Goal: Task Accomplishment & Management: Complete application form

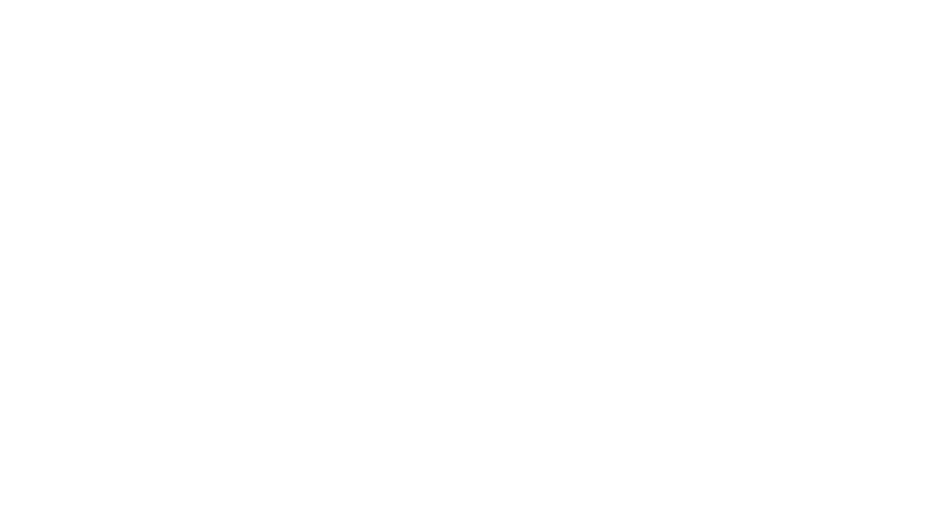
scroll to position [10, 0]
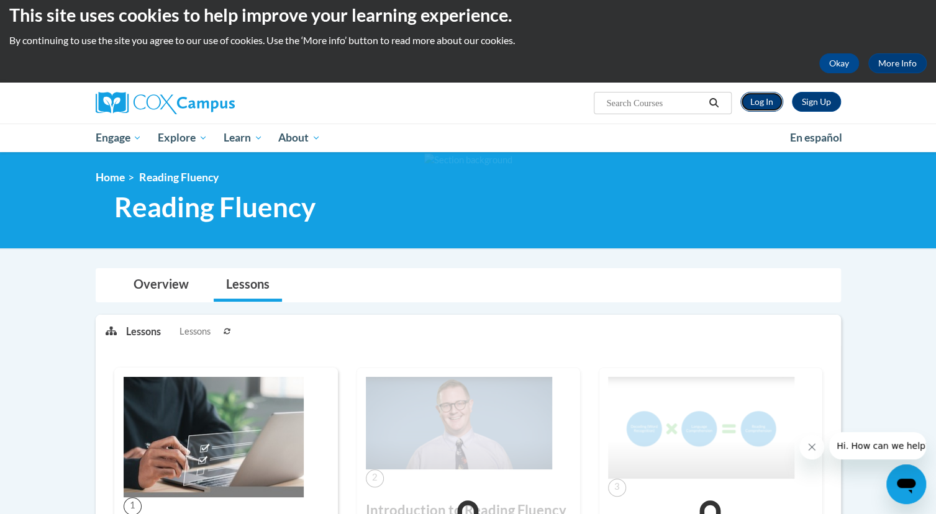
click at [764, 109] on link "Log In" at bounding box center [761, 102] width 43 height 20
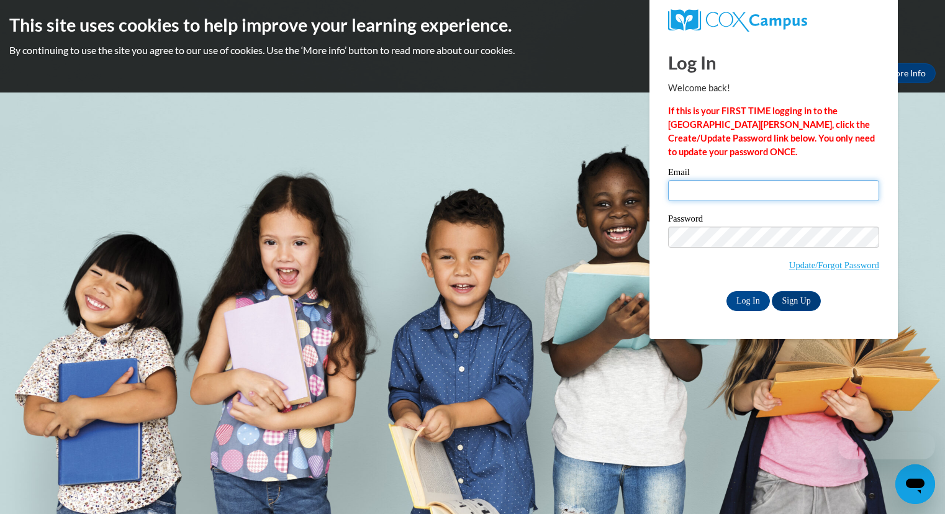
click at [704, 188] on input "Email" at bounding box center [773, 190] width 211 height 21
type input "kopkepaige@aasd.k12.wi.us"
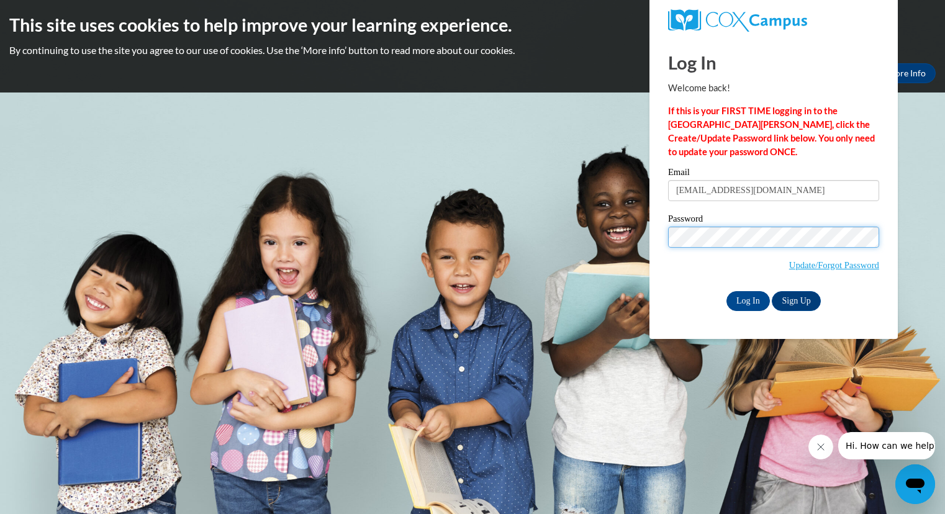
click at [727, 291] on input "Log In" at bounding box center [748, 301] width 43 height 20
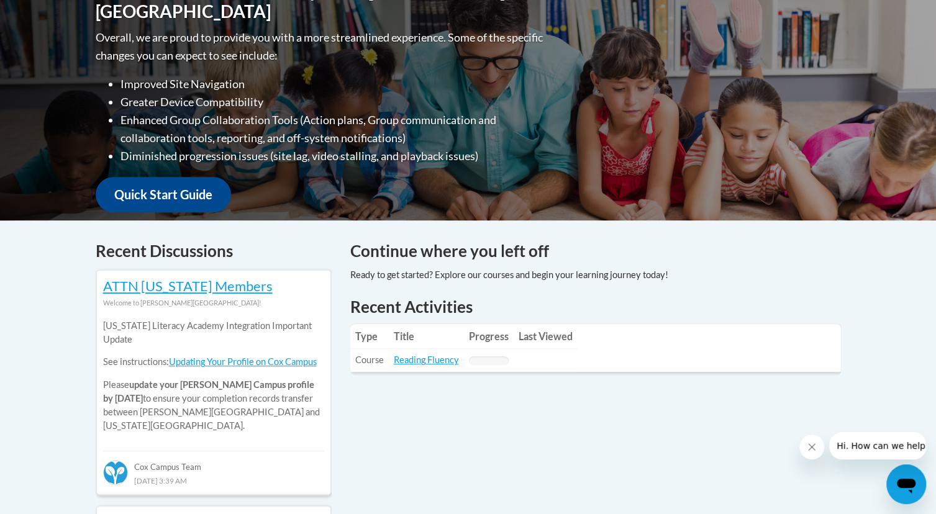
scroll to position [310, 0]
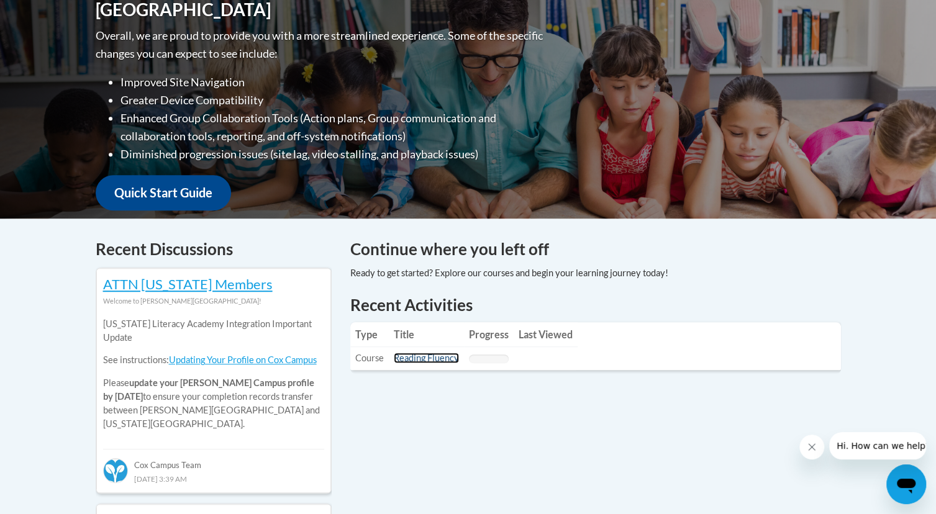
click at [433, 360] on link "Reading Fluency" at bounding box center [426, 358] width 65 height 11
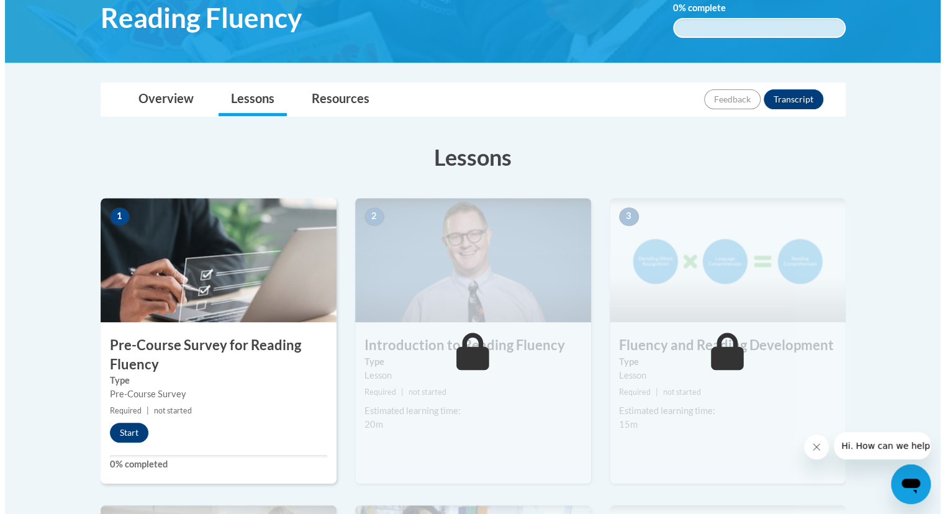
scroll to position [220, 0]
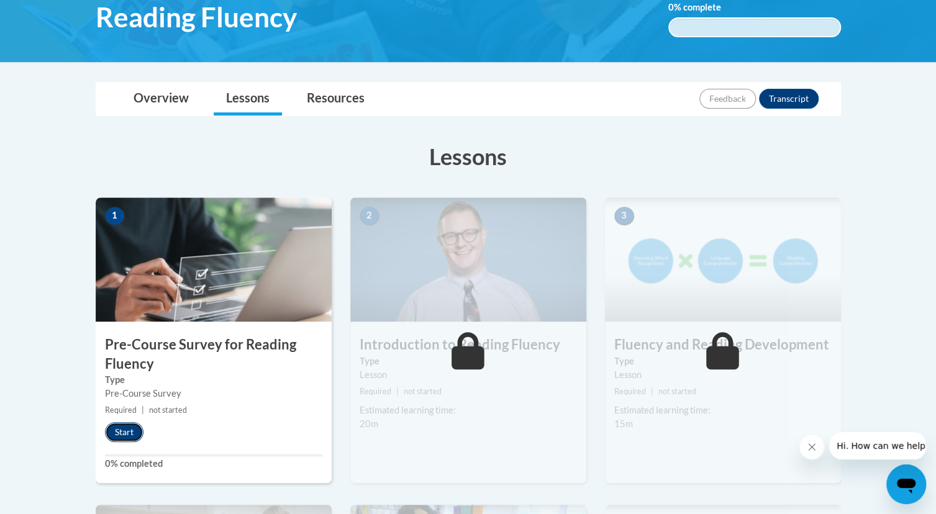
click at [123, 435] on button "Start" at bounding box center [124, 432] width 38 height 20
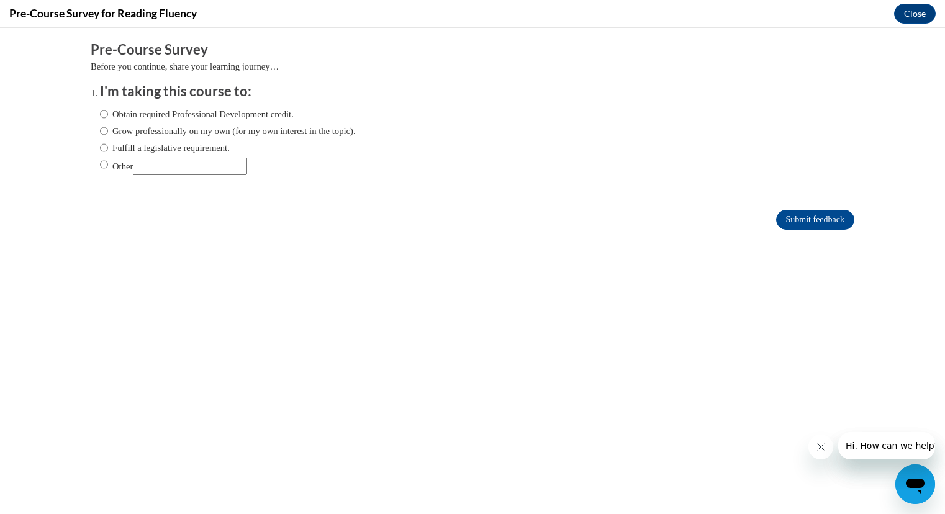
scroll to position [0, 0]
click at [91, 144] on ol "I'm taking this course to: Obtain required Professional Development credit. Gro…" at bounding box center [473, 138] width 764 height 112
click at [100, 147] on input "Fulfill a legislative requirement." at bounding box center [104, 148] width 8 height 14
radio input "true"
click at [815, 219] on input "Submit feedback" at bounding box center [815, 220] width 78 height 20
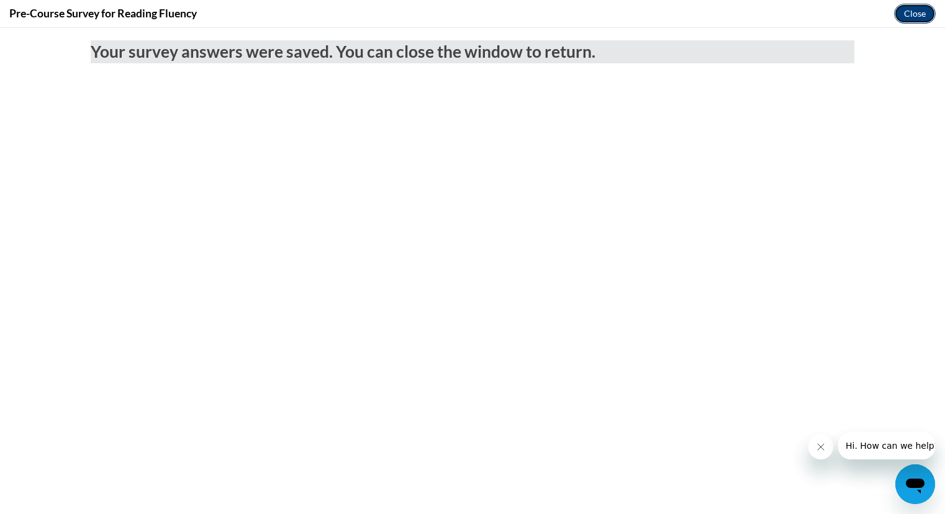
click at [917, 17] on button "Close" at bounding box center [915, 14] width 42 height 20
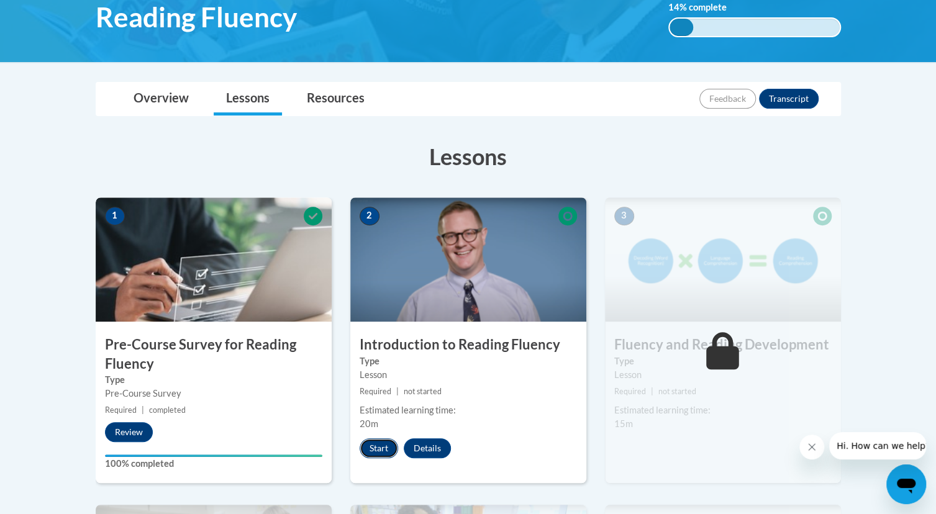
click at [381, 440] on button "Start" at bounding box center [379, 448] width 38 height 20
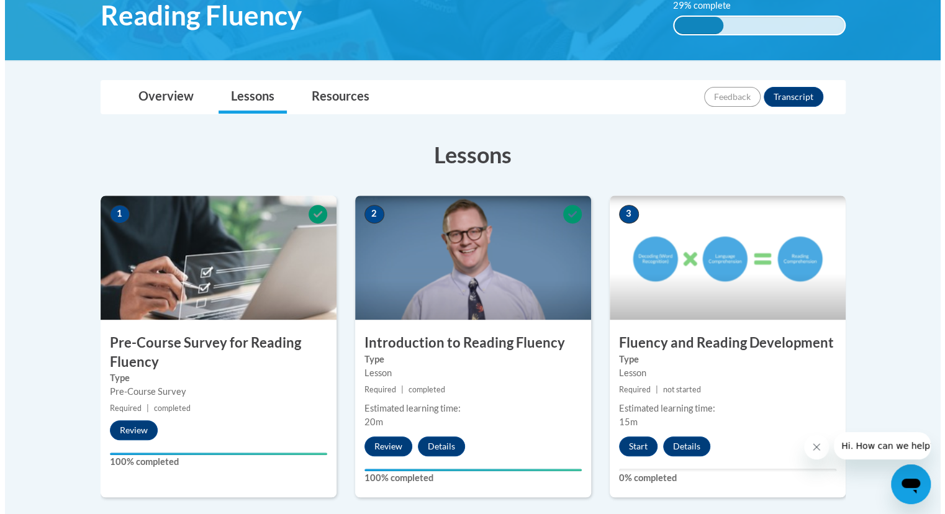
scroll to position [223, 0]
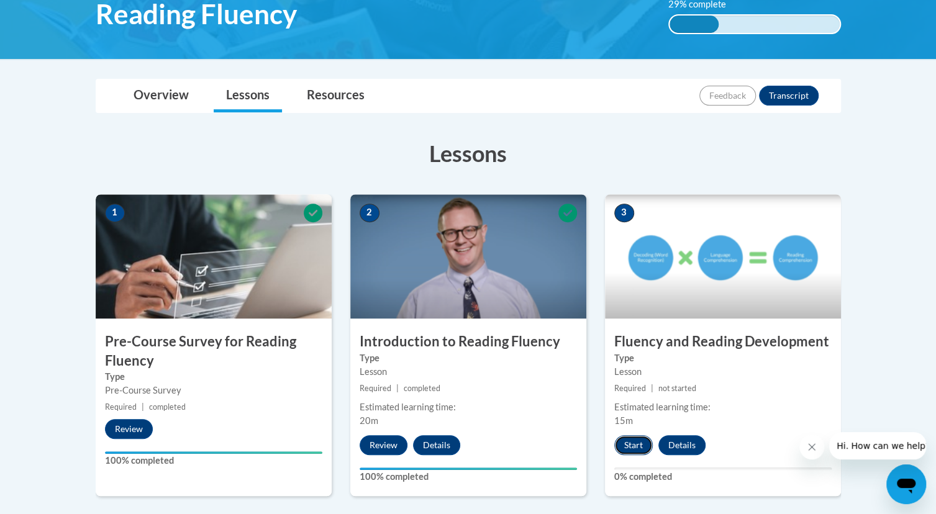
click at [628, 443] on button "Start" at bounding box center [633, 445] width 38 height 20
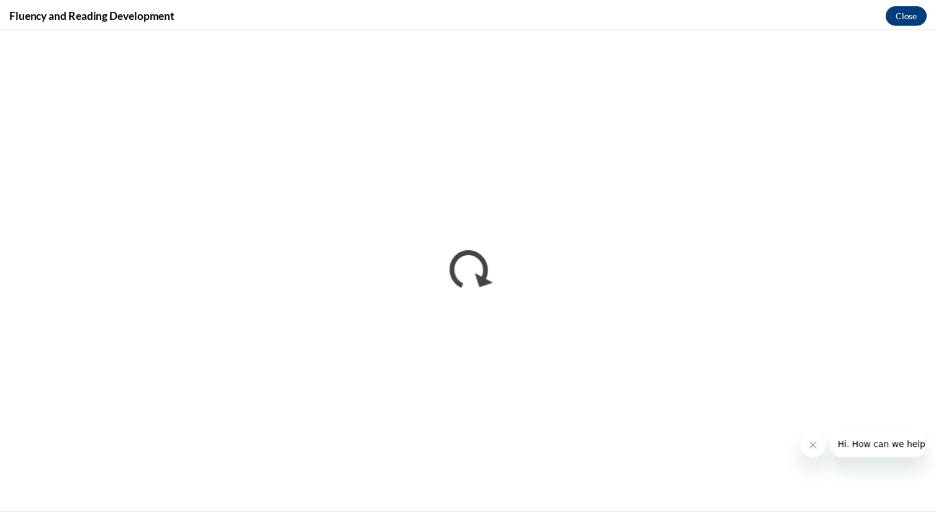
scroll to position [0, 0]
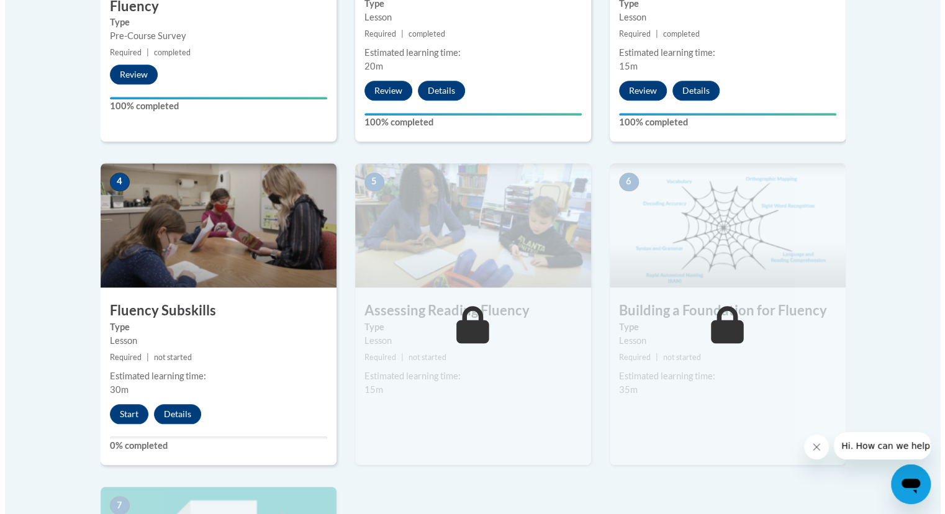
scroll to position [586, 0]
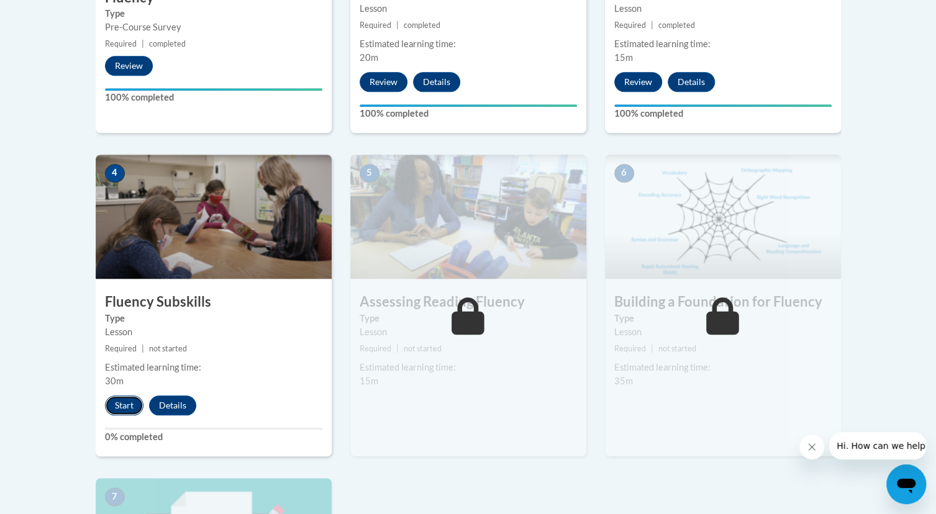
click at [127, 408] on button "Start" at bounding box center [124, 406] width 38 height 20
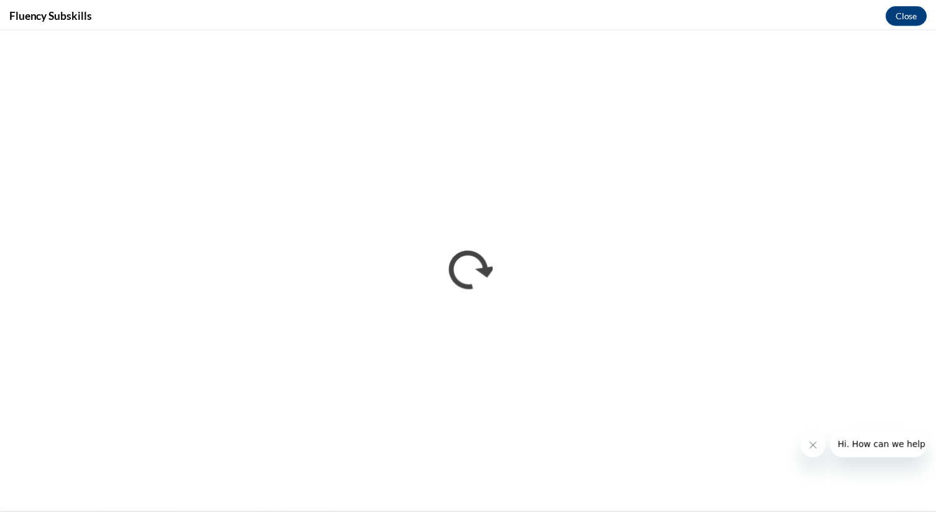
scroll to position [0, 0]
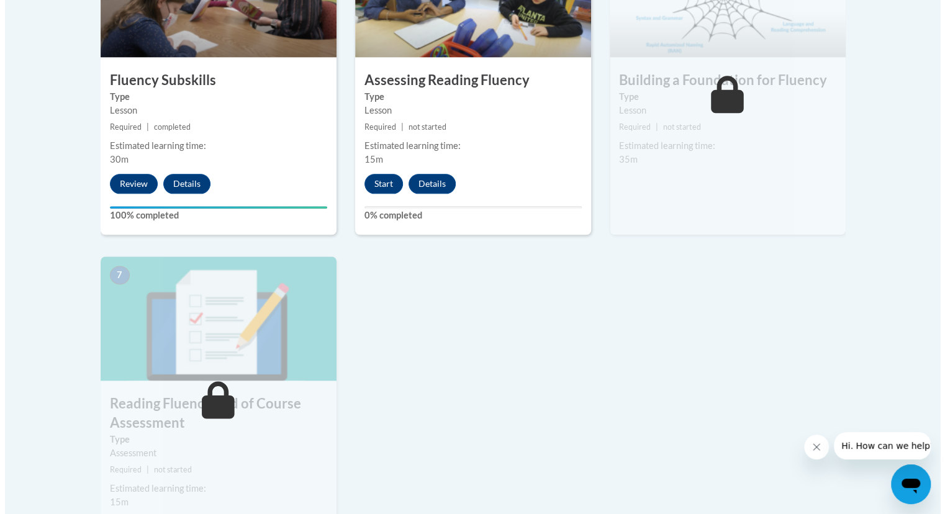
scroll to position [808, 0]
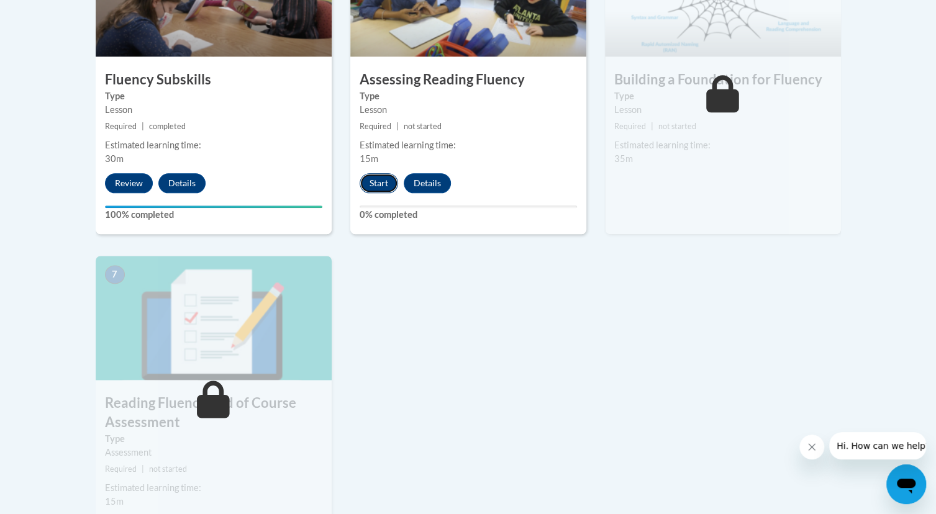
click at [379, 183] on button "Start" at bounding box center [379, 183] width 38 height 20
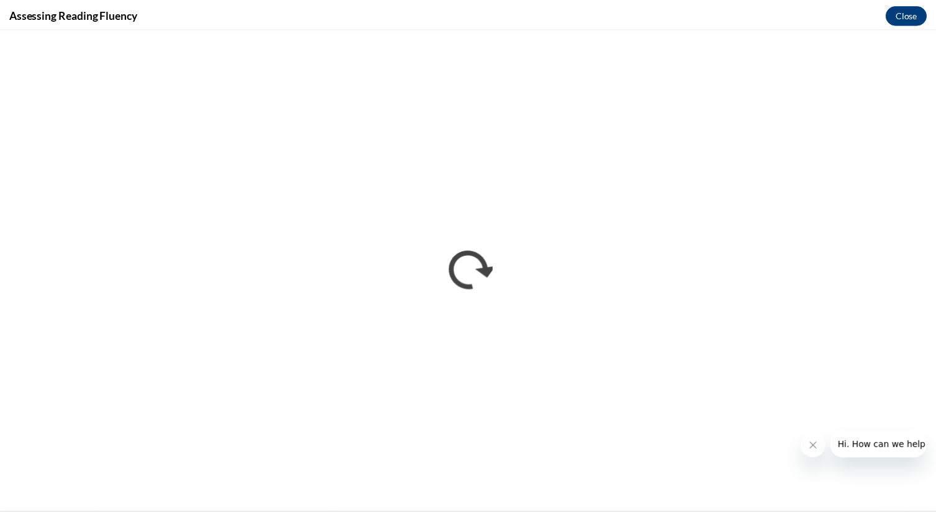
scroll to position [0, 0]
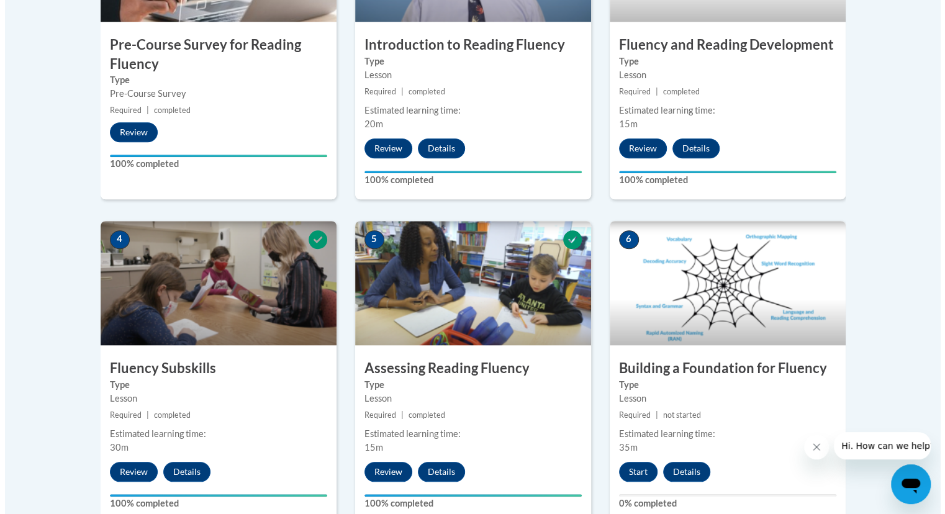
scroll to position [527, 0]
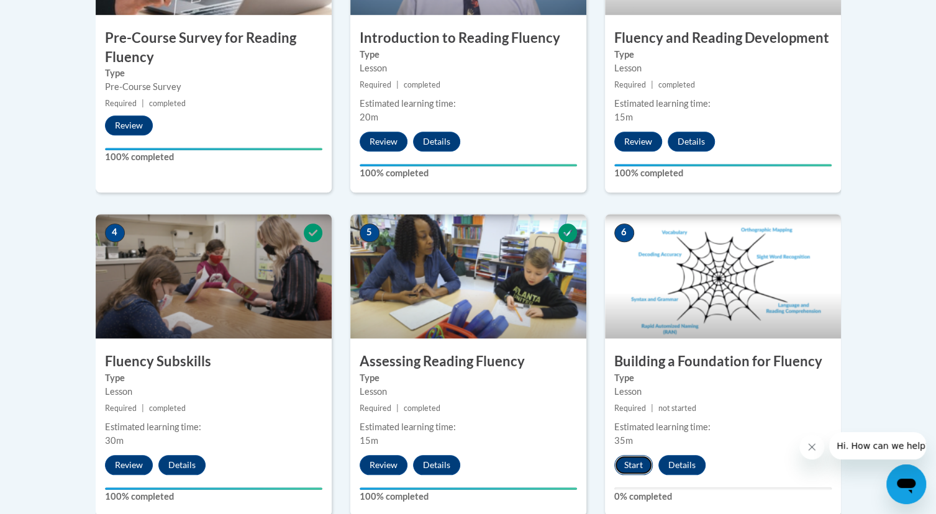
click at [633, 463] on button "Start" at bounding box center [633, 465] width 38 height 20
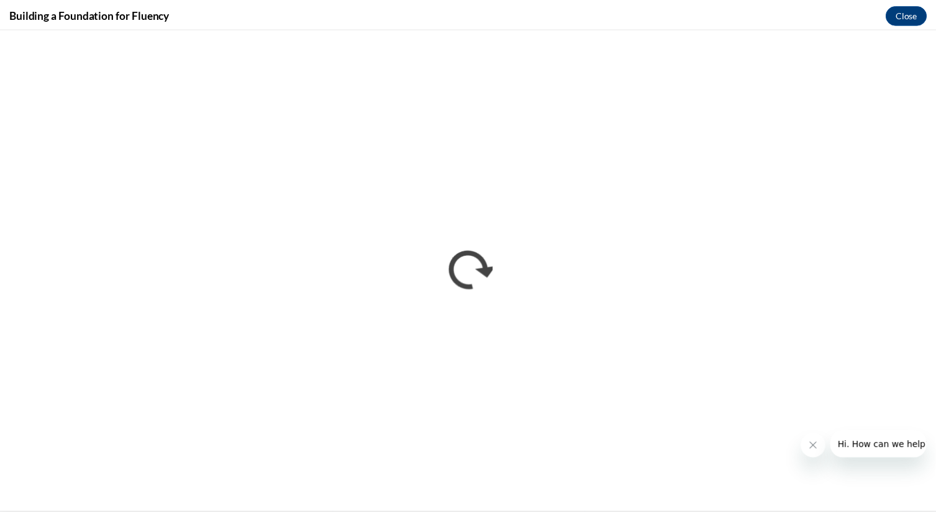
scroll to position [0, 0]
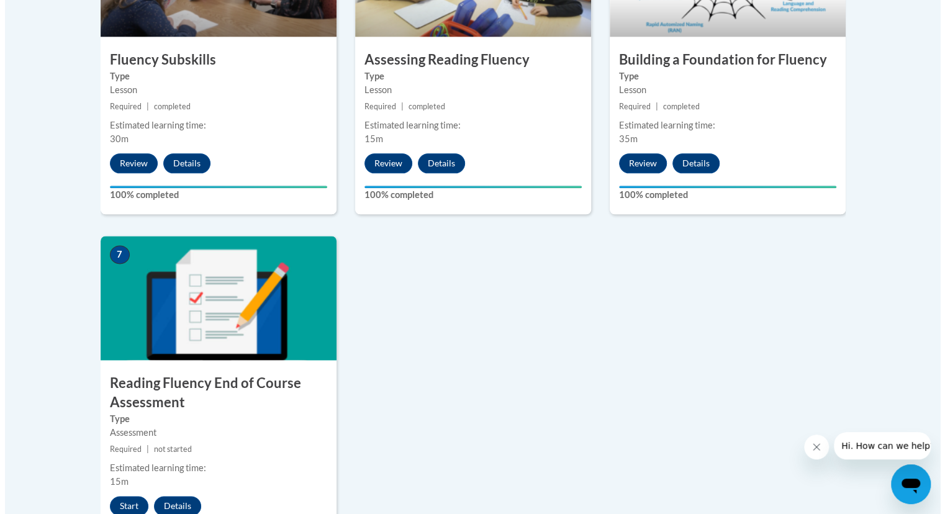
scroll to position [834, 0]
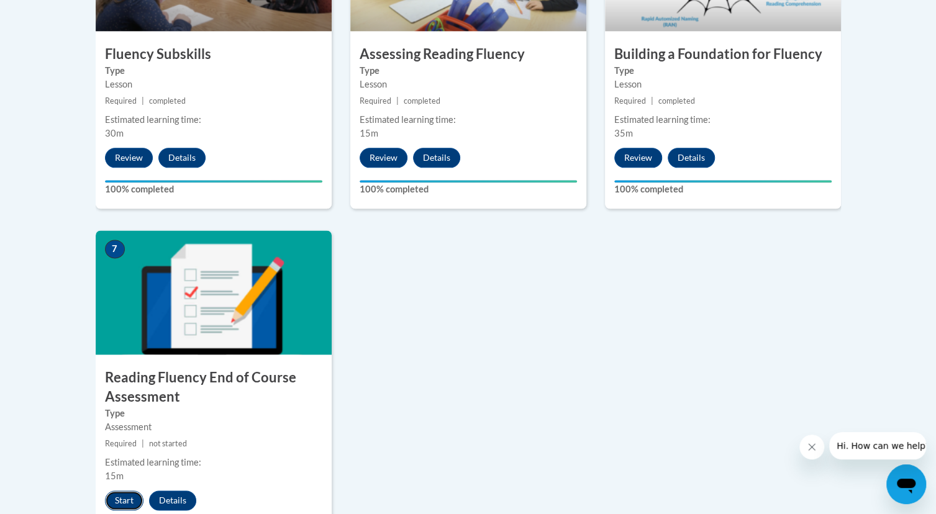
click at [127, 499] on button "Start" at bounding box center [124, 501] width 38 height 20
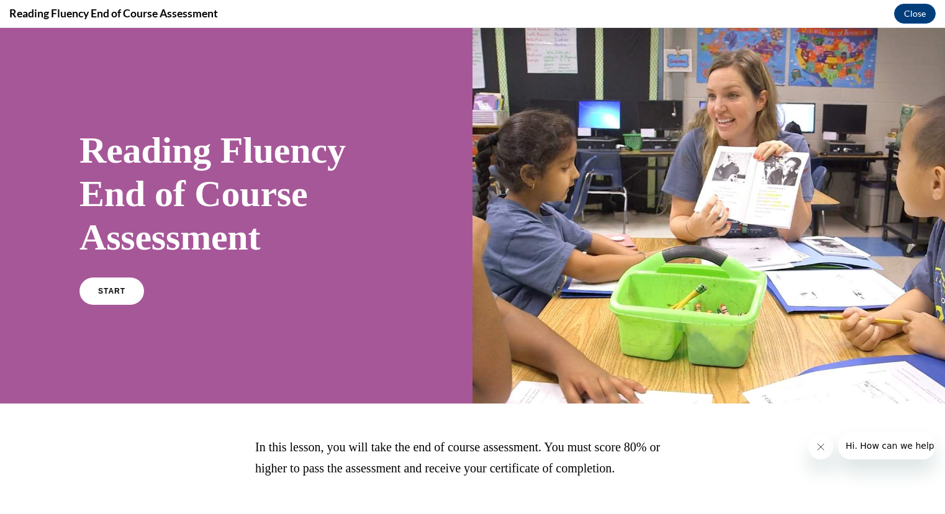
scroll to position [0, 0]
click at [107, 296] on link "START" at bounding box center [112, 291] width 68 height 29
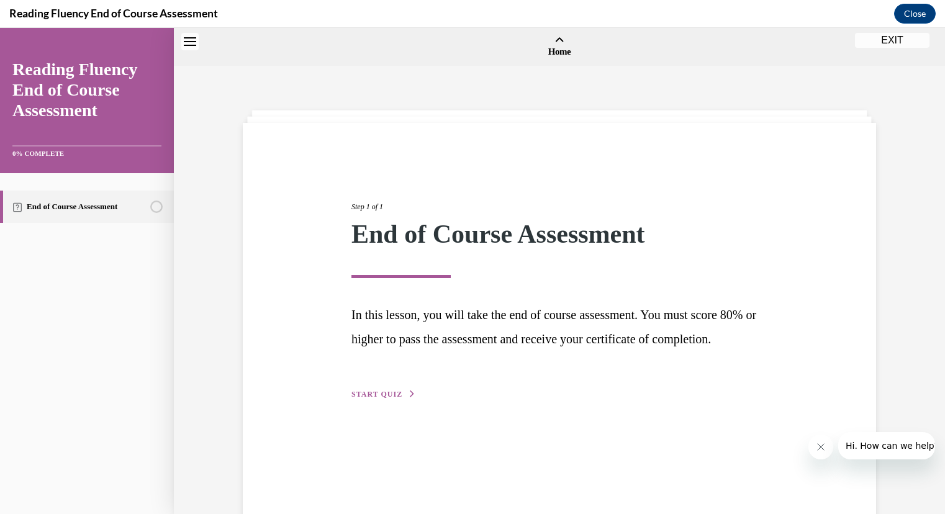
scroll to position [38, 0]
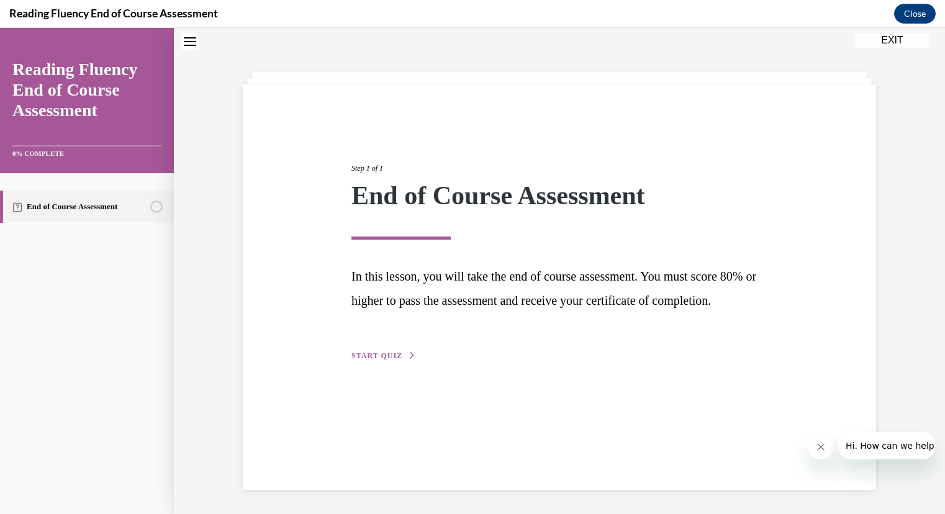
click at [368, 360] on span "START QUIZ" at bounding box center [376, 355] width 51 height 9
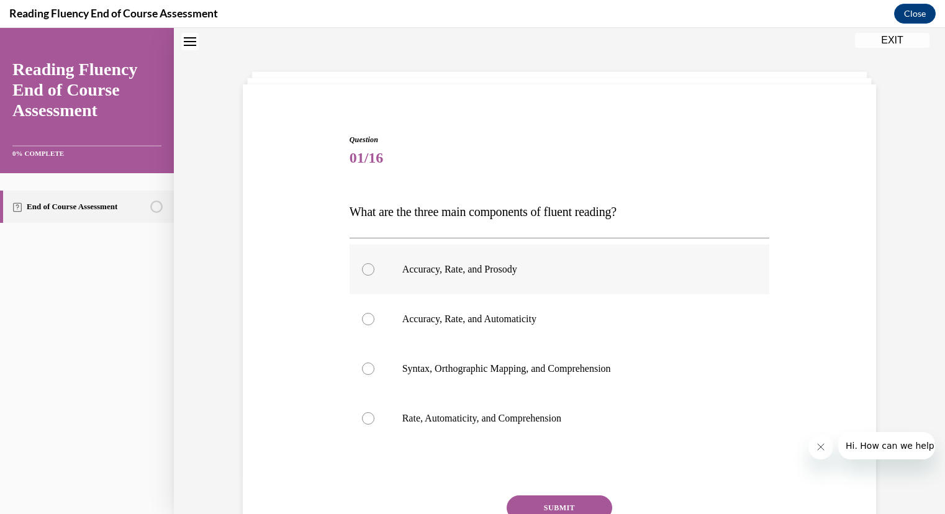
click at [453, 276] on label "Accuracy, Rate, and Prosody" at bounding box center [560, 270] width 420 height 50
click at [374, 276] on input "Accuracy, Rate, and Prosody" at bounding box center [368, 269] width 12 height 12
radio input "true"
click at [528, 500] on button "SUBMIT" at bounding box center [560, 508] width 106 height 25
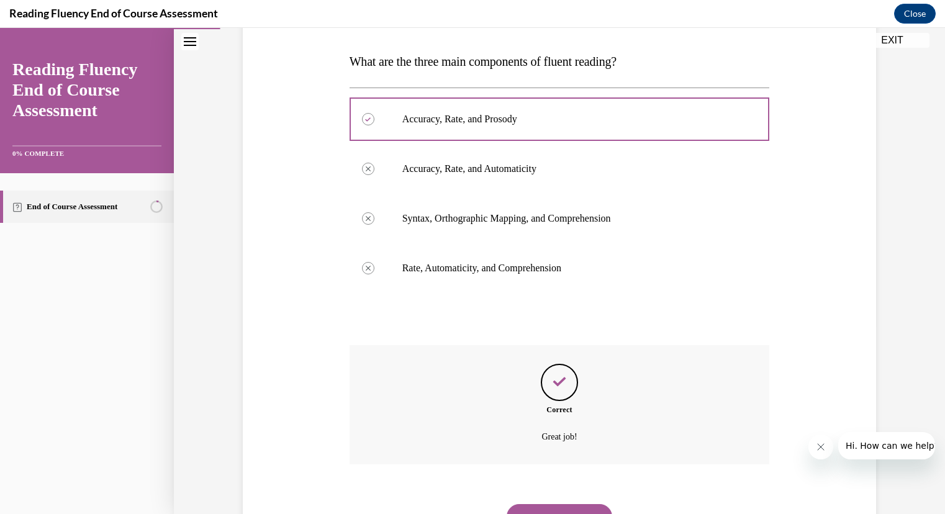
scroll to position [247, 0]
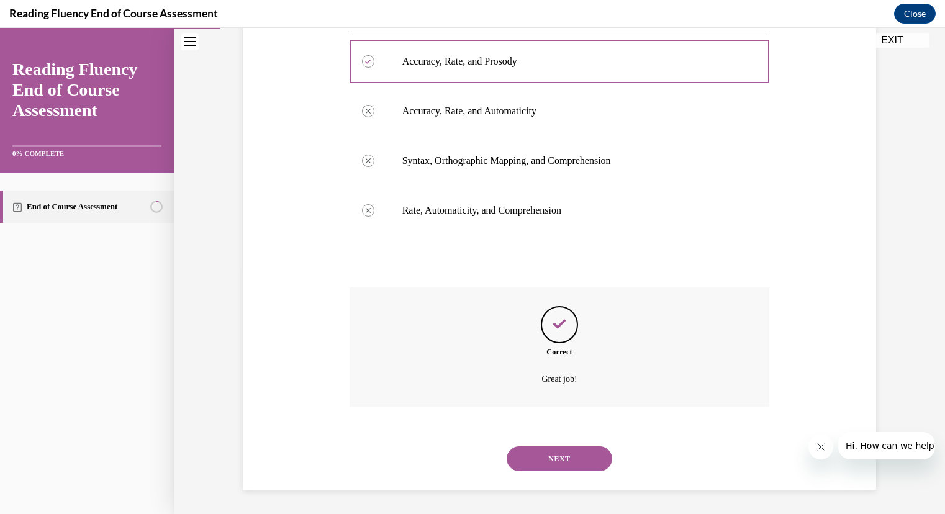
click at [549, 464] on button "NEXT" at bounding box center [560, 458] width 106 height 25
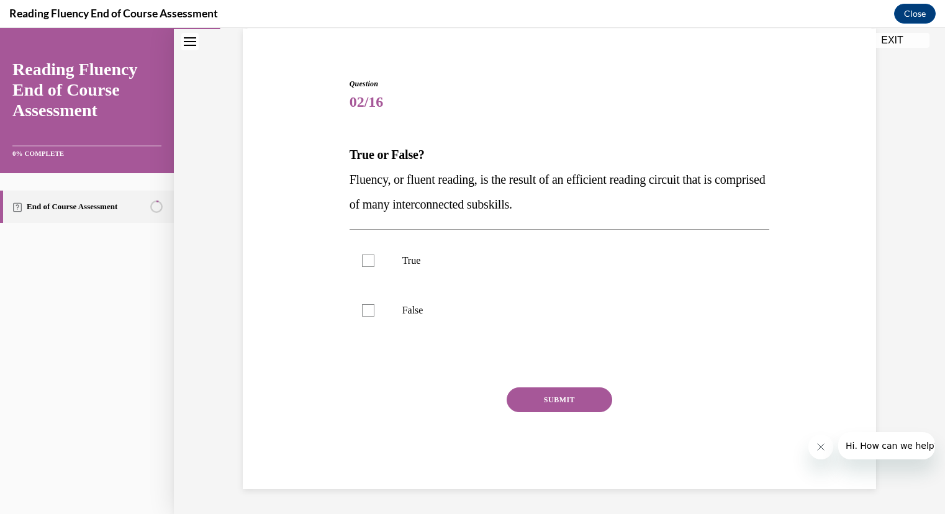
scroll to position [94, 0]
click at [386, 263] on label "True" at bounding box center [560, 262] width 420 height 50
click at [374, 263] on input "True" at bounding box center [368, 261] width 12 height 12
checkbox input "true"
click at [517, 405] on button "SUBMIT" at bounding box center [560, 400] width 106 height 25
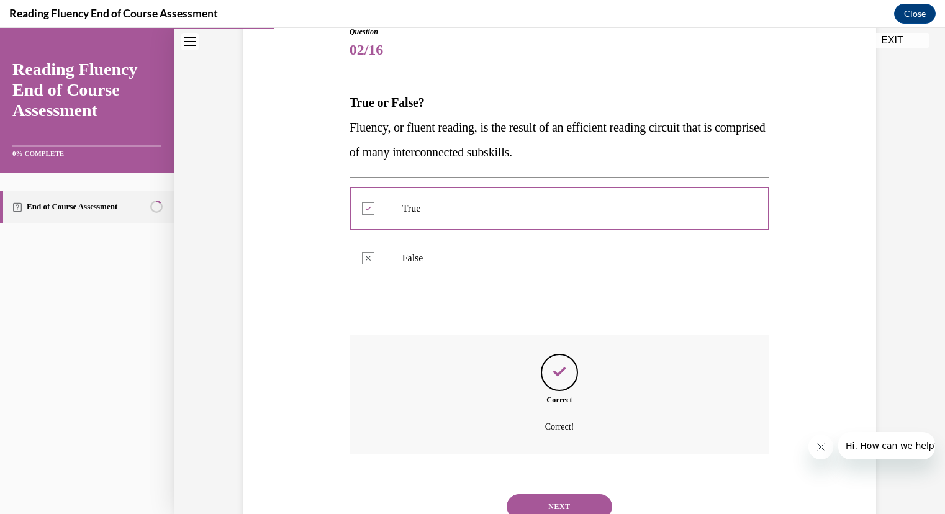
scroll to position [194, 0]
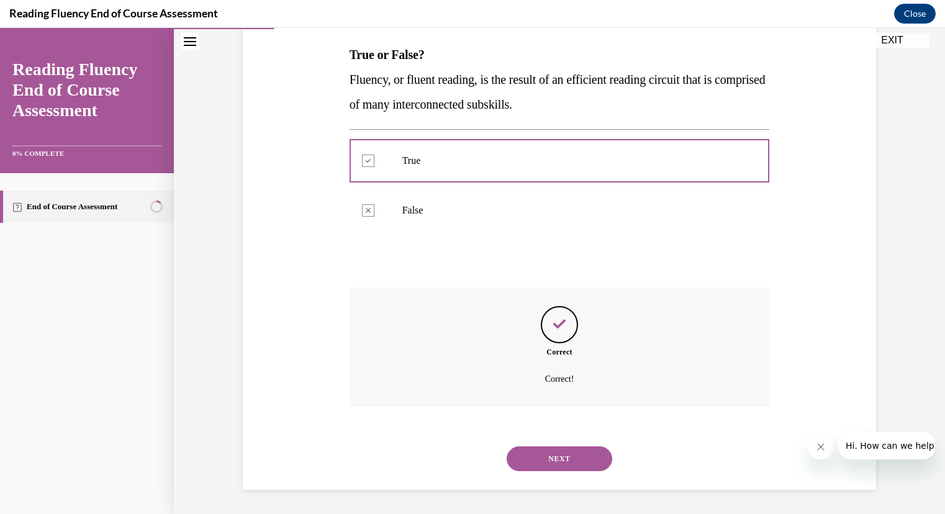
click at [525, 453] on button "NEXT" at bounding box center [560, 458] width 106 height 25
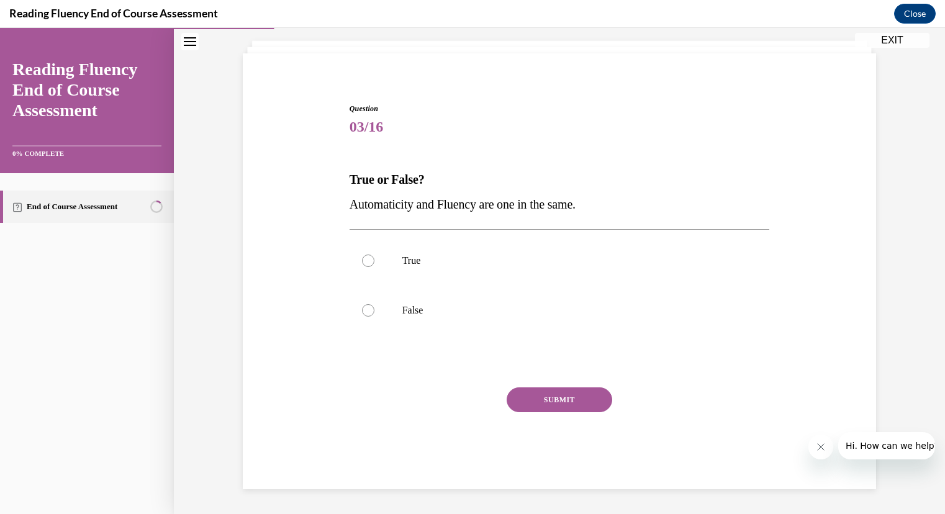
scroll to position [69, 0]
click at [417, 302] on label "False" at bounding box center [560, 311] width 420 height 50
click at [374, 305] on input "False" at bounding box center [368, 311] width 12 height 12
radio input "true"
click at [520, 399] on button "SUBMIT" at bounding box center [560, 400] width 106 height 25
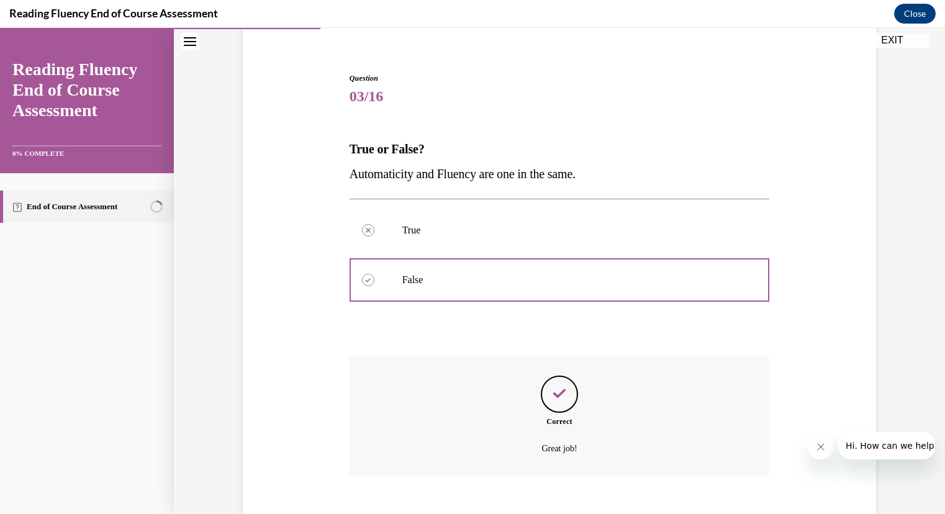
scroll to position [170, 0]
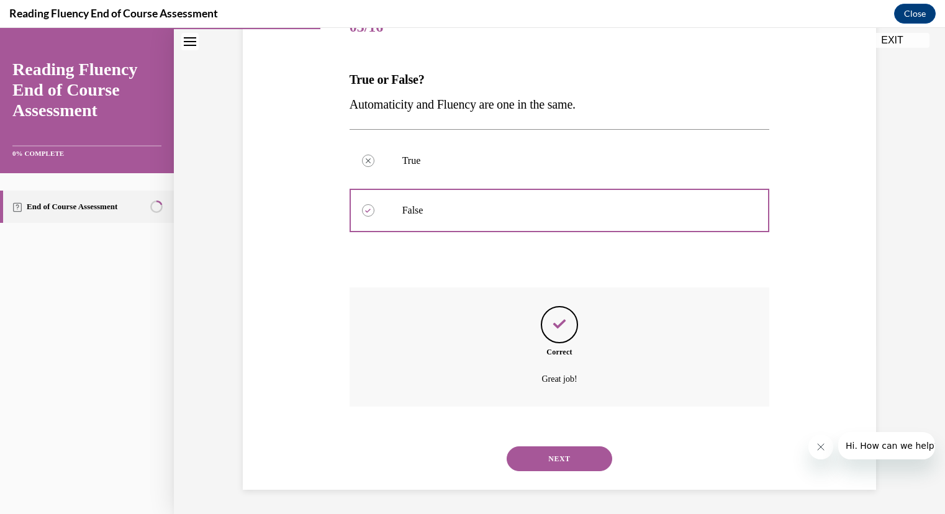
click at [524, 456] on button "NEXT" at bounding box center [560, 458] width 106 height 25
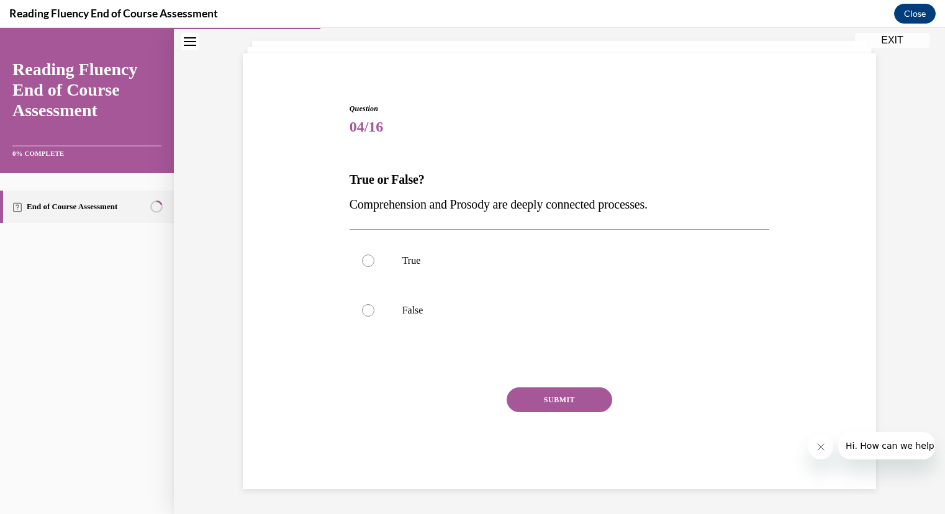
scroll to position [69, 0]
click at [460, 278] on label "True" at bounding box center [560, 262] width 420 height 50
click at [374, 268] on input "True" at bounding box center [368, 261] width 12 height 12
radio input "true"
click at [523, 399] on button "SUBMIT" at bounding box center [560, 400] width 106 height 25
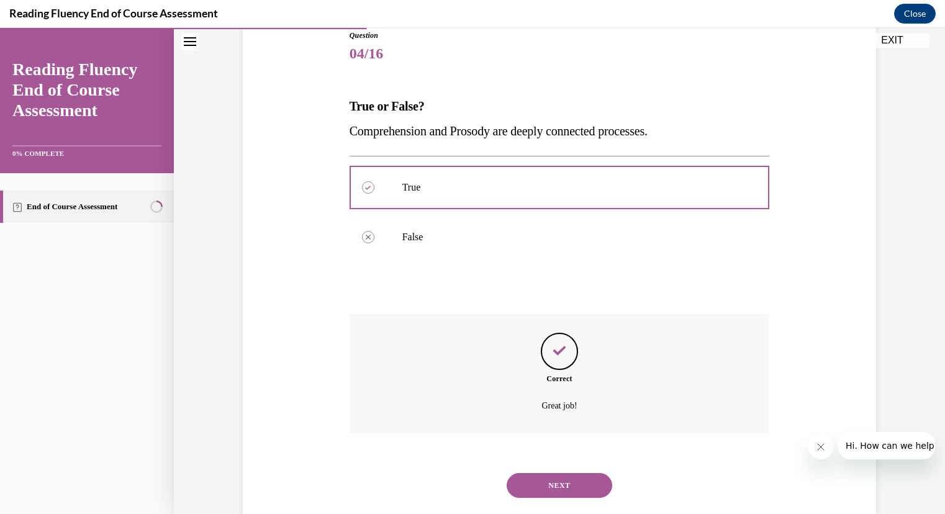
scroll to position [170, 0]
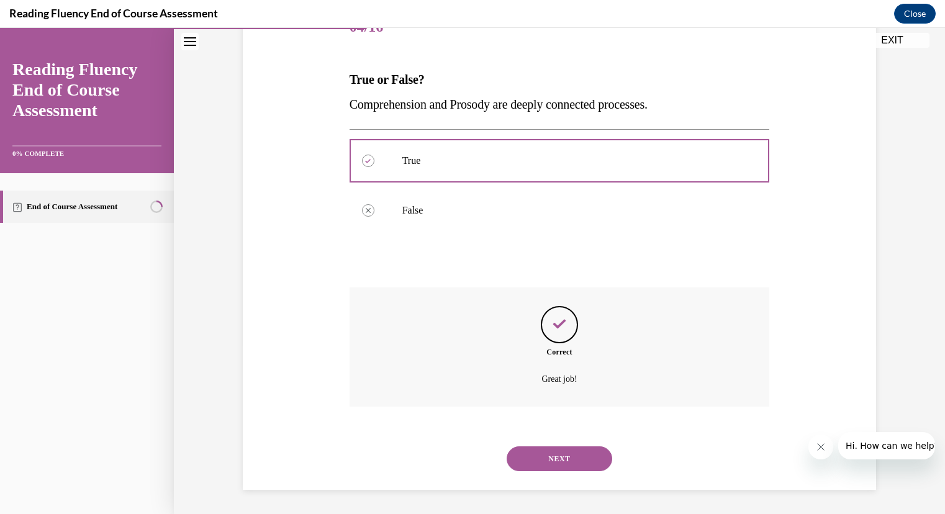
click at [542, 453] on button "NEXT" at bounding box center [560, 458] width 106 height 25
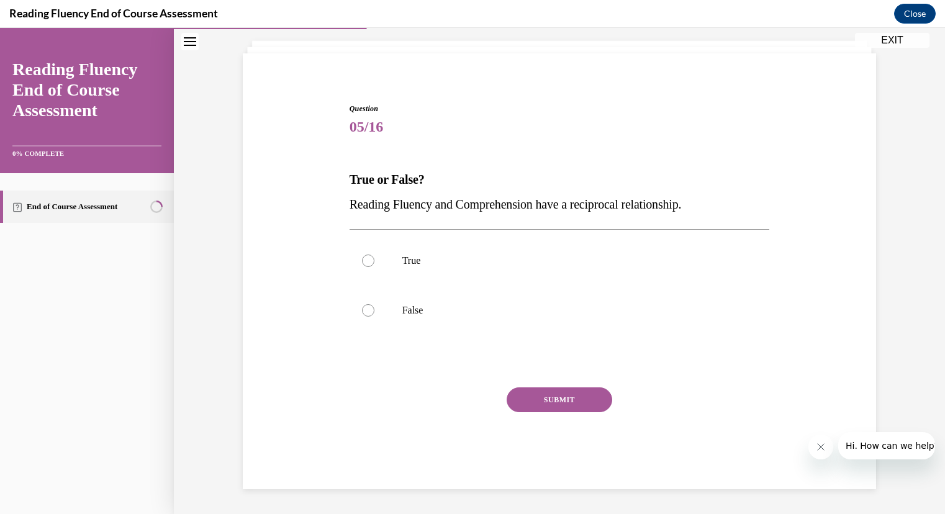
scroll to position [69, 0]
click at [468, 269] on label "True" at bounding box center [560, 262] width 420 height 50
click at [374, 268] on input "True" at bounding box center [368, 261] width 12 height 12
radio input "true"
click at [533, 409] on button "SUBMIT" at bounding box center [560, 400] width 106 height 25
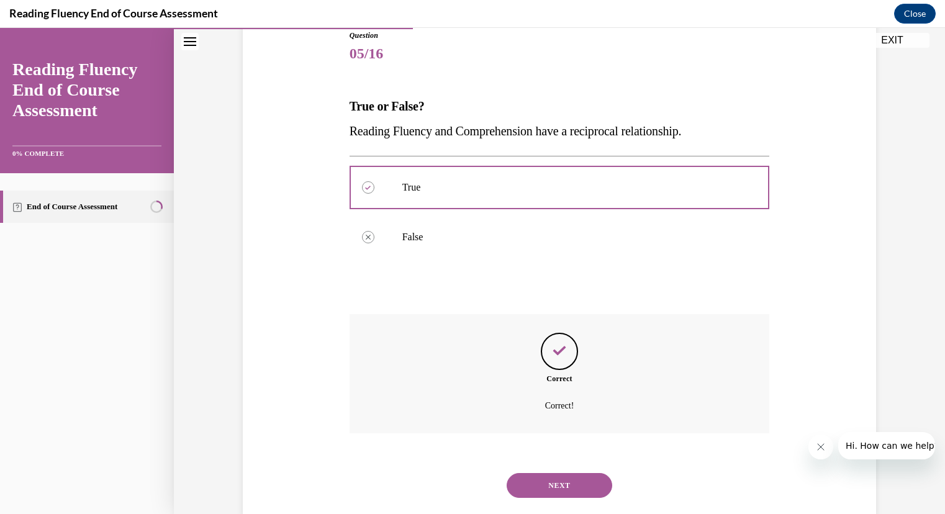
scroll to position [170, 0]
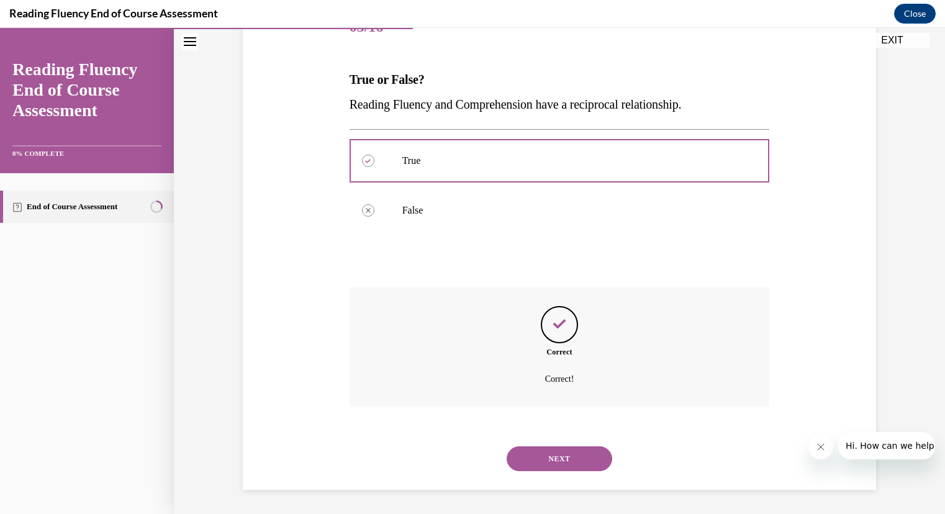
click at [543, 463] on button "NEXT" at bounding box center [560, 458] width 106 height 25
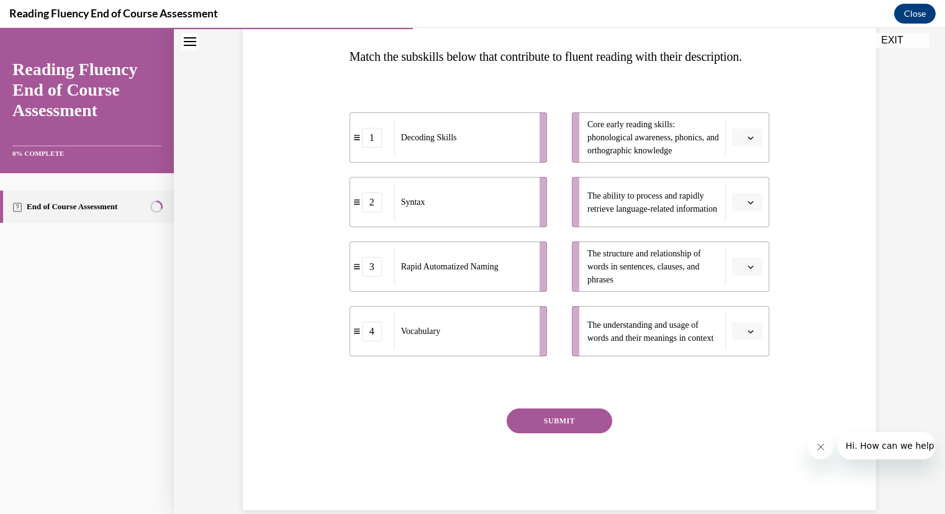
scroll to position [193, 0]
click at [746, 271] on span "button" at bounding box center [750, 266] width 9 height 9
click at [740, 365] on span "2" at bounding box center [738, 368] width 4 height 10
click at [753, 211] on button "button" at bounding box center [747, 201] width 30 height 19
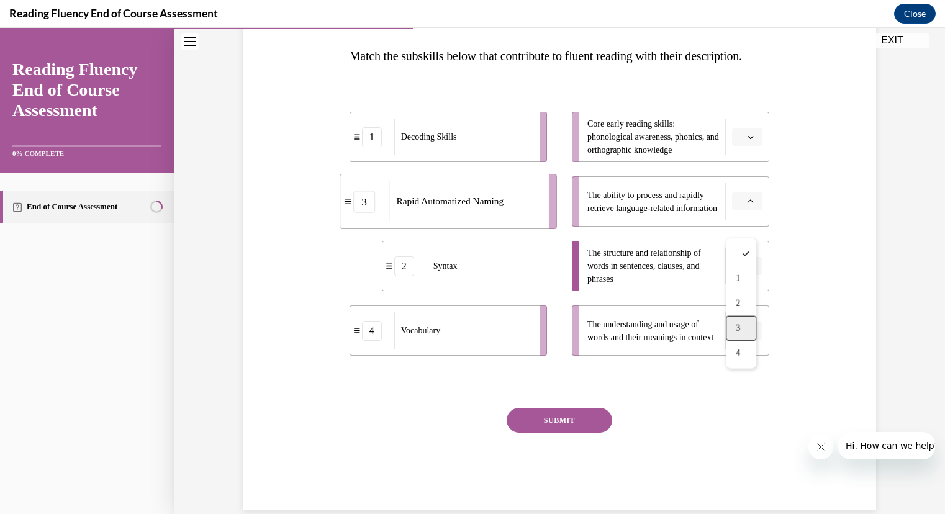
click at [748, 331] on div "3" at bounding box center [741, 328] width 30 height 25
click at [749, 140] on icon "button" at bounding box center [751, 137] width 6 height 6
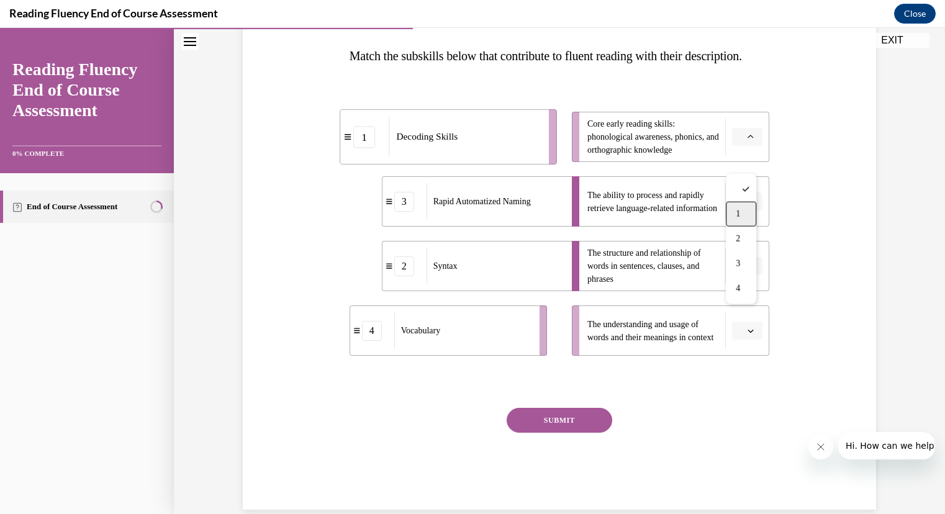
click at [748, 206] on div "1" at bounding box center [741, 214] width 30 height 25
click at [738, 340] on button "button" at bounding box center [747, 331] width 30 height 19
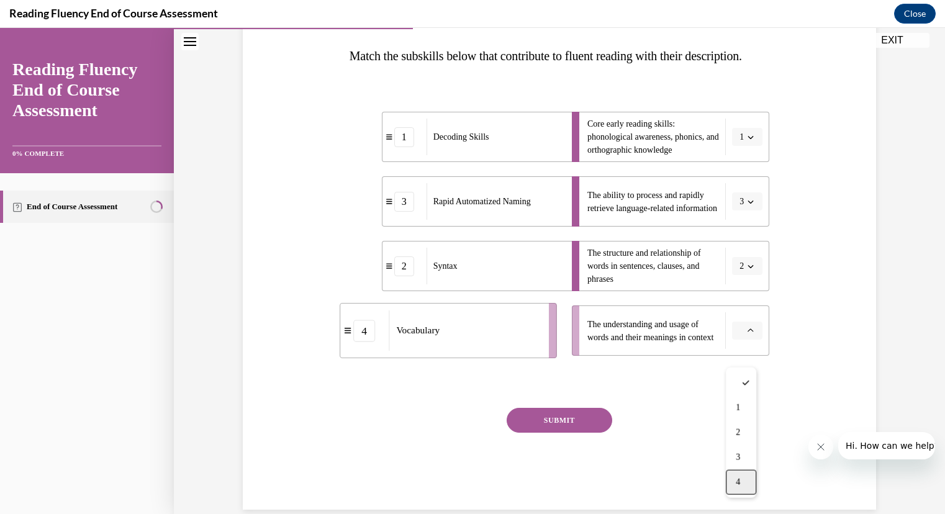
click at [736, 476] on div "4" at bounding box center [741, 482] width 30 height 25
click at [569, 433] on button "SUBMIT" at bounding box center [560, 420] width 106 height 25
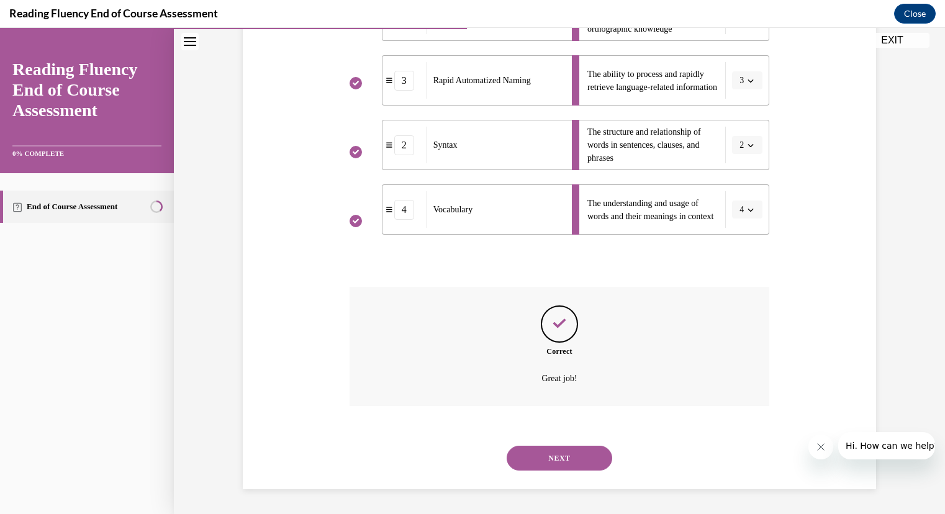
scroll to position [338, 0]
click at [566, 466] on button "NEXT" at bounding box center [560, 458] width 106 height 25
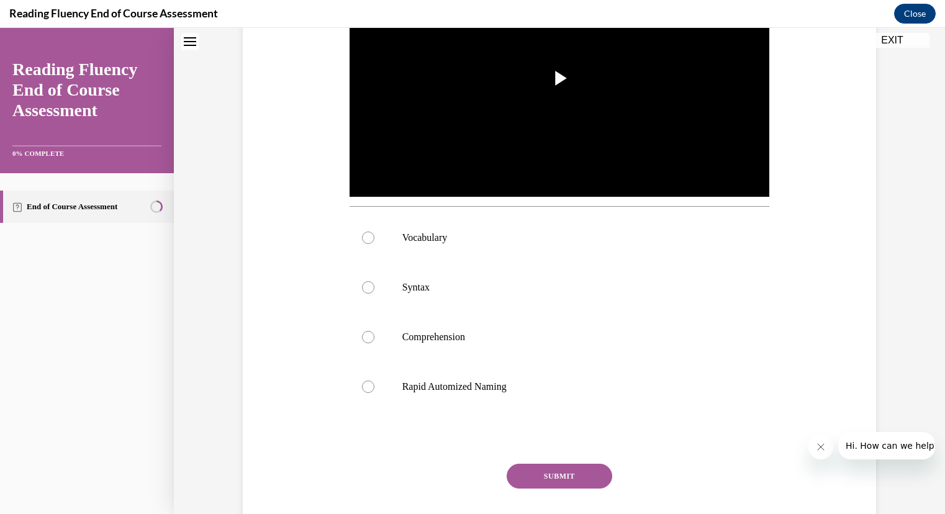
scroll to position [0, 0]
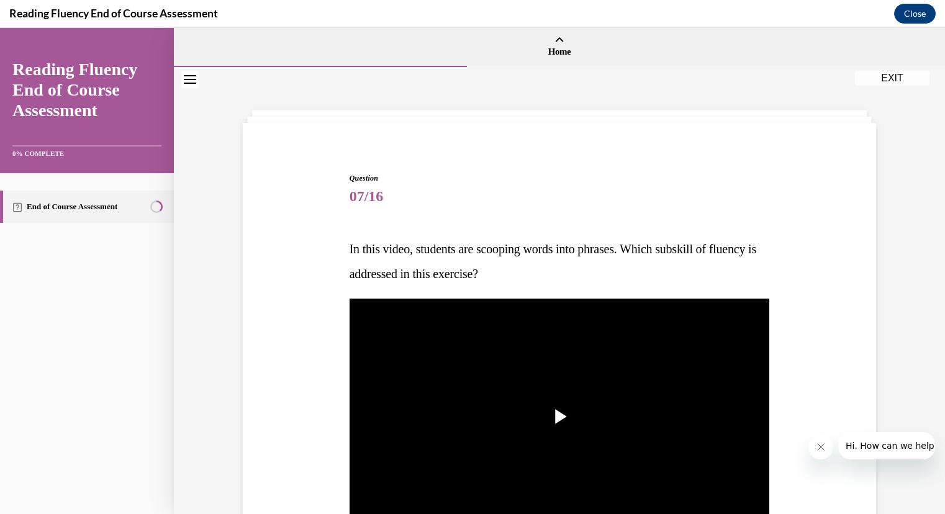
click at [566, 466] on img "Video player" at bounding box center [560, 417] width 420 height 237
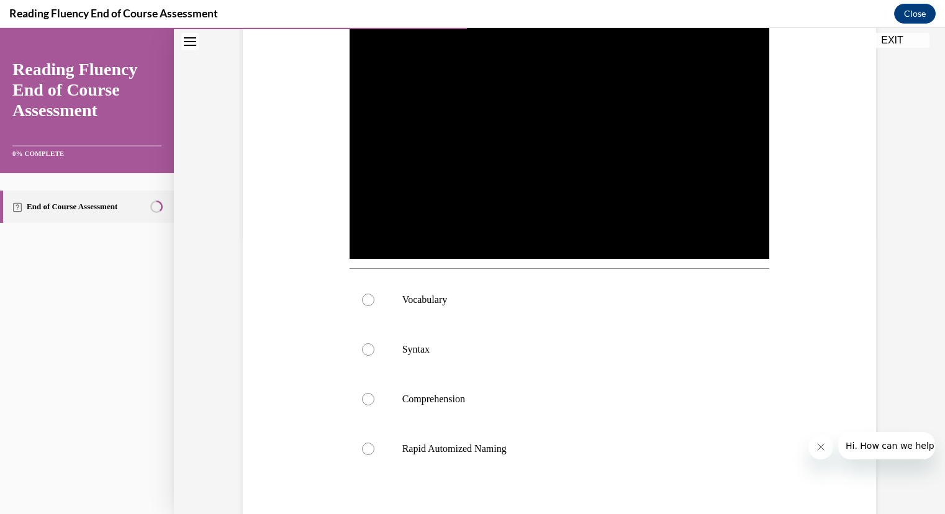
scroll to position [276, 0]
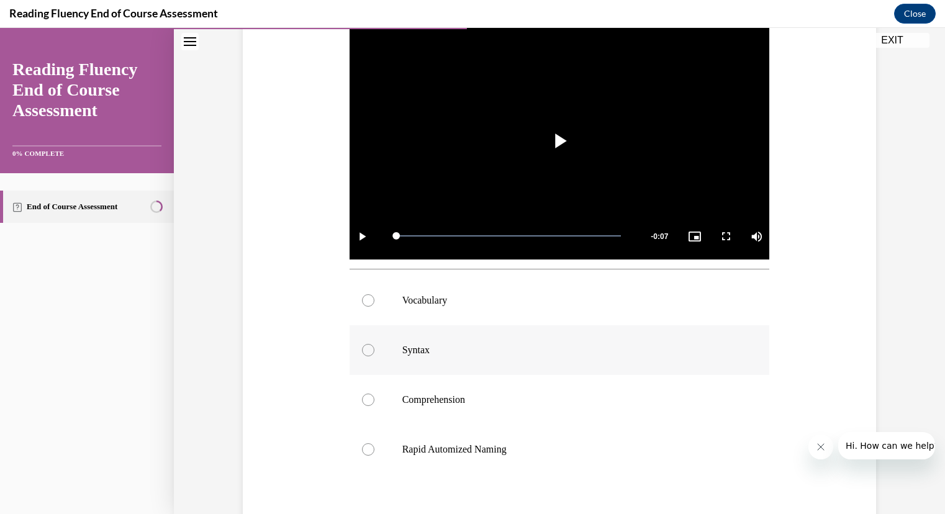
click at [388, 356] on label "Syntax" at bounding box center [560, 350] width 420 height 50
click at [374, 356] on input "Syntax" at bounding box center [368, 350] width 12 height 12
radio input "true"
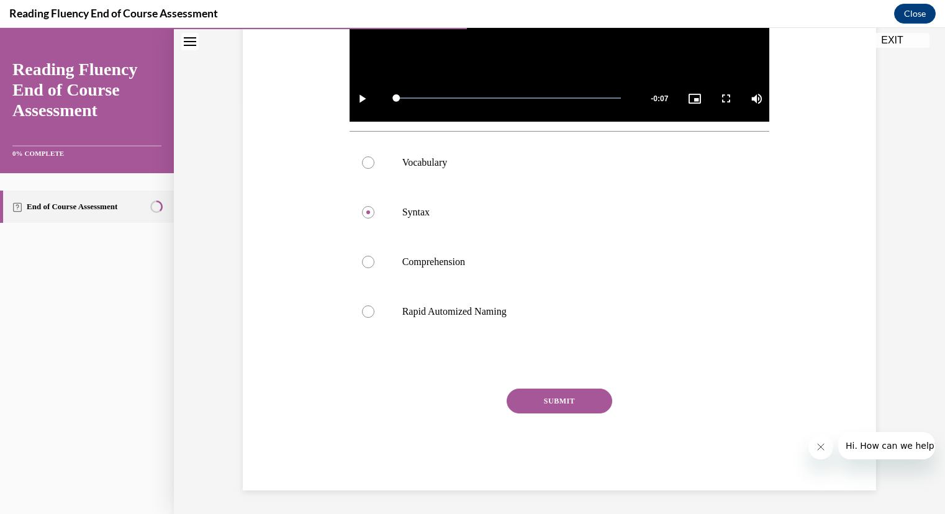
click at [523, 398] on button "SUBMIT" at bounding box center [560, 401] width 106 height 25
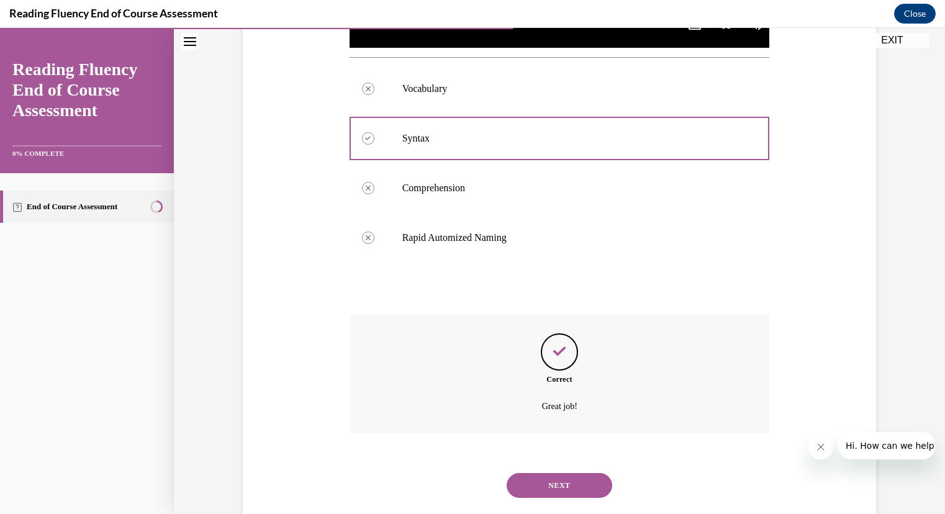
scroll to position [514, 0]
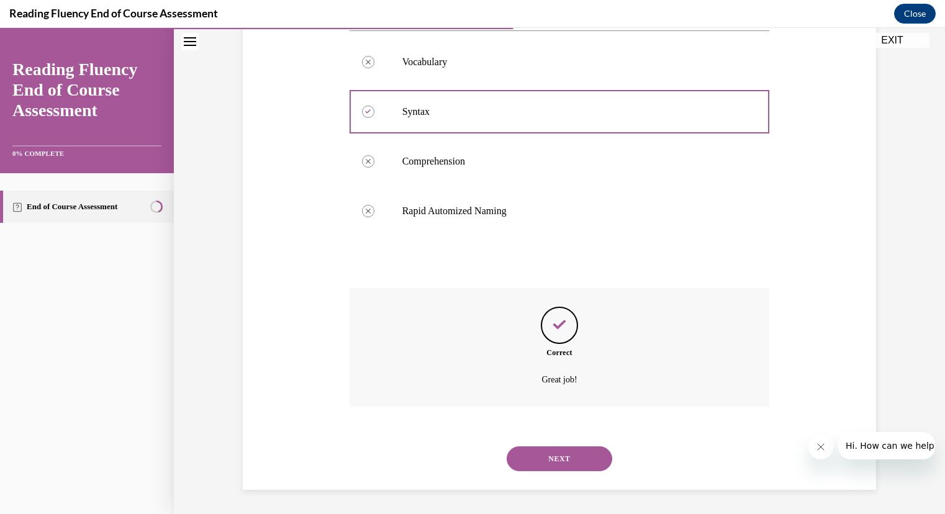
click at [554, 456] on button "NEXT" at bounding box center [560, 458] width 106 height 25
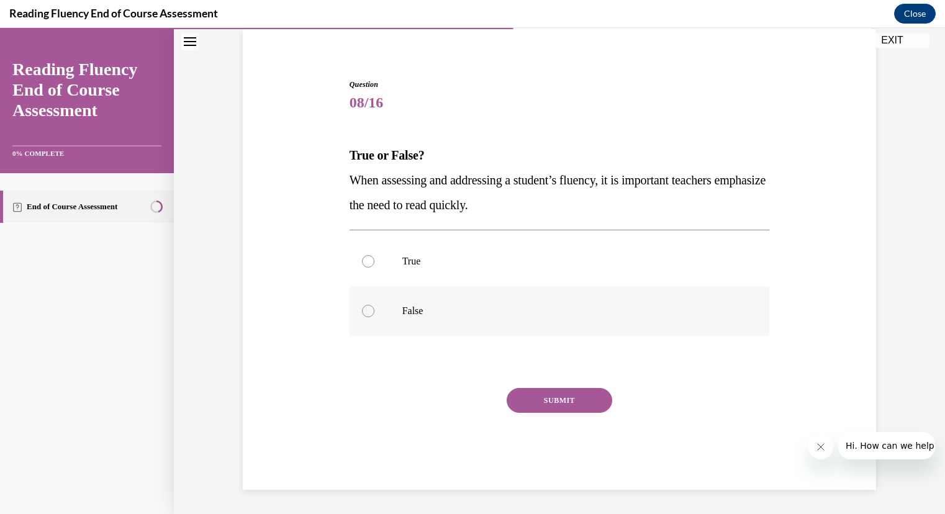
click at [417, 321] on label "False" at bounding box center [560, 311] width 420 height 50
click at [374, 317] on input "False" at bounding box center [368, 311] width 12 height 12
radio input "true"
click at [512, 388] on button "SUBMIT" at bounding box center [560, 400] width 106 height 25
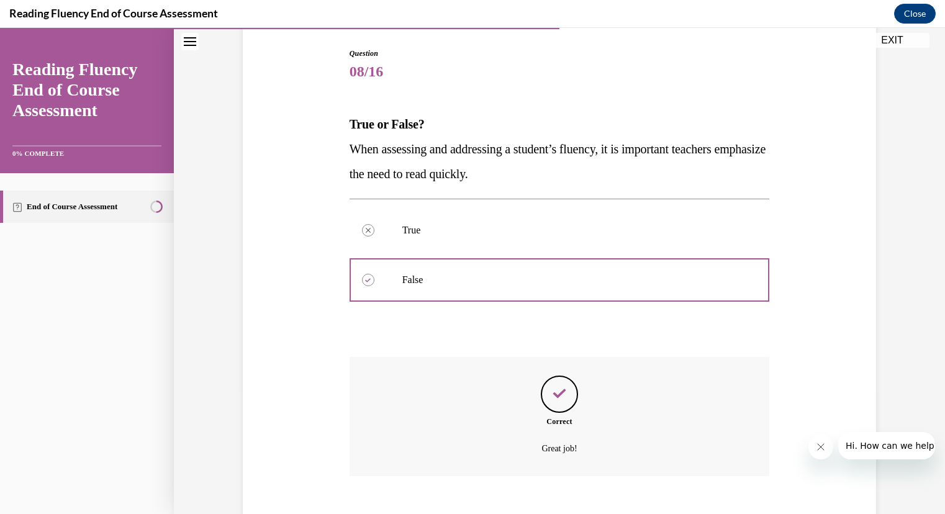
scroll to position [194, 0]
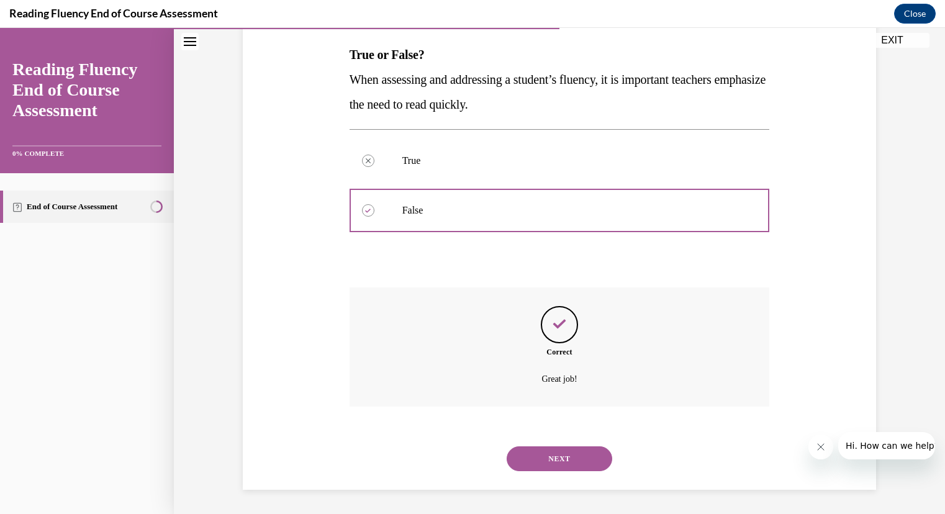
click at [550, 460] on button "NEXT" at bounding box center [560, 458] width 106 height 25
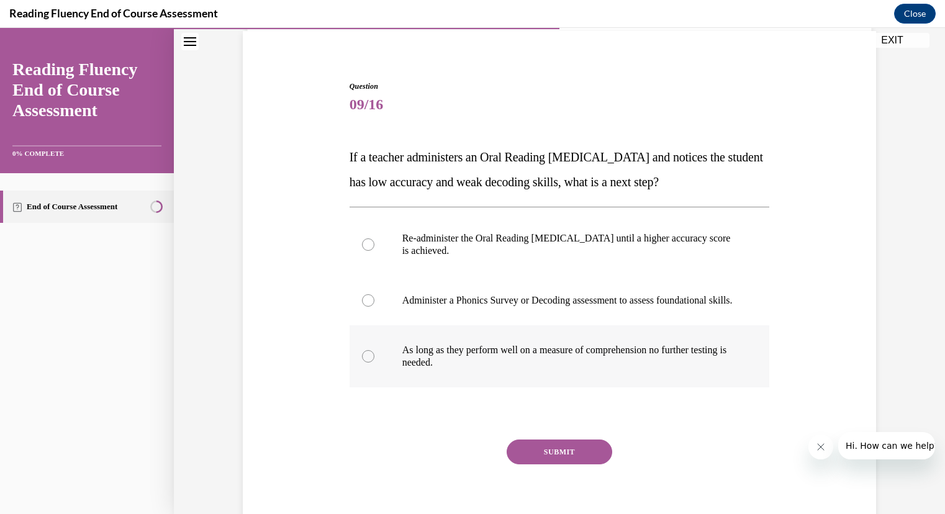
scroll to position [97, 0]
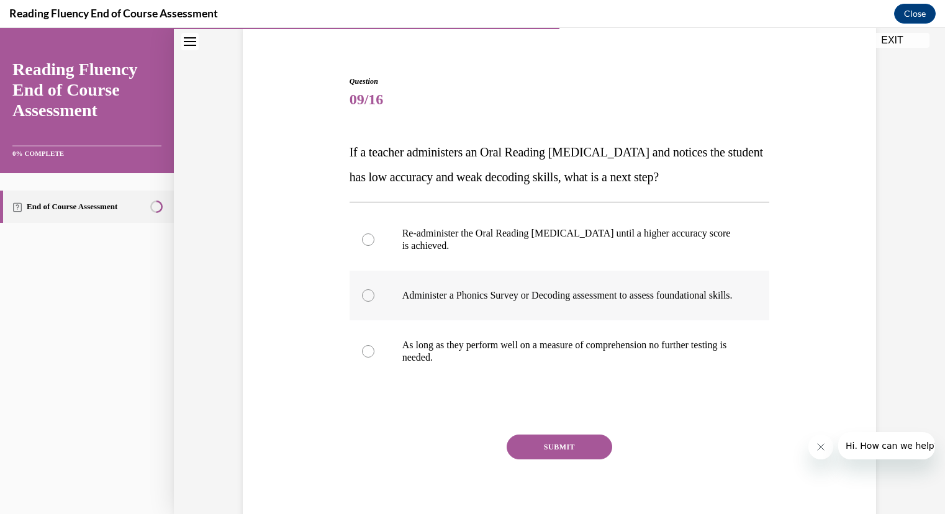
click at [387, 311] on label "Administer a Phonics Survey or Decoding assessment to assess foundational skill…" at bounding box center [560, 296] width 420 height 50
click at [374, 302] on input "Administer a Phonics Survey or Decoding assessment to assess foundational skill…" at bounding box center [368, 295] width 12 height 12
radio input "true"
click at [558, 453] on button "SUBMIT" at bounding box center [560, 447] width 106 height 25
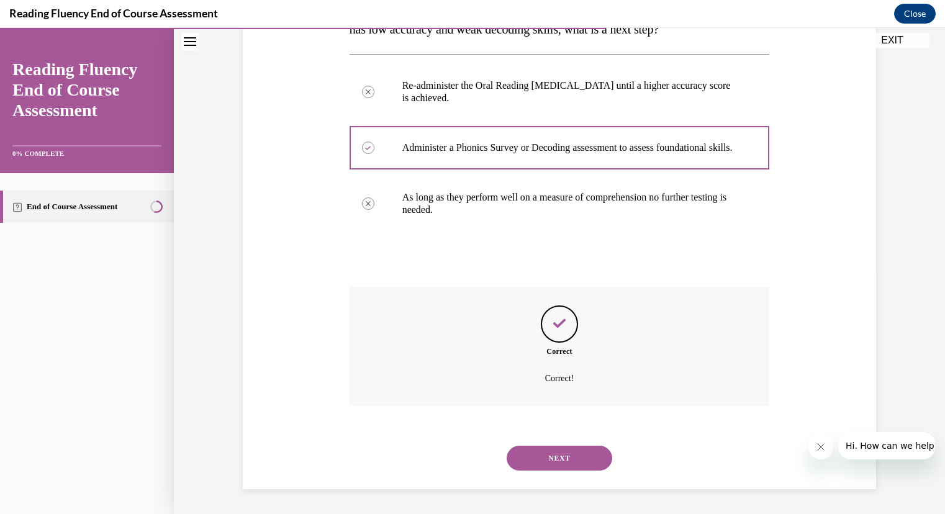
scroll to position [256, 0]
click at [554, 461] on button "NEXT" at bounding box center [560, 458] width 106 height 25
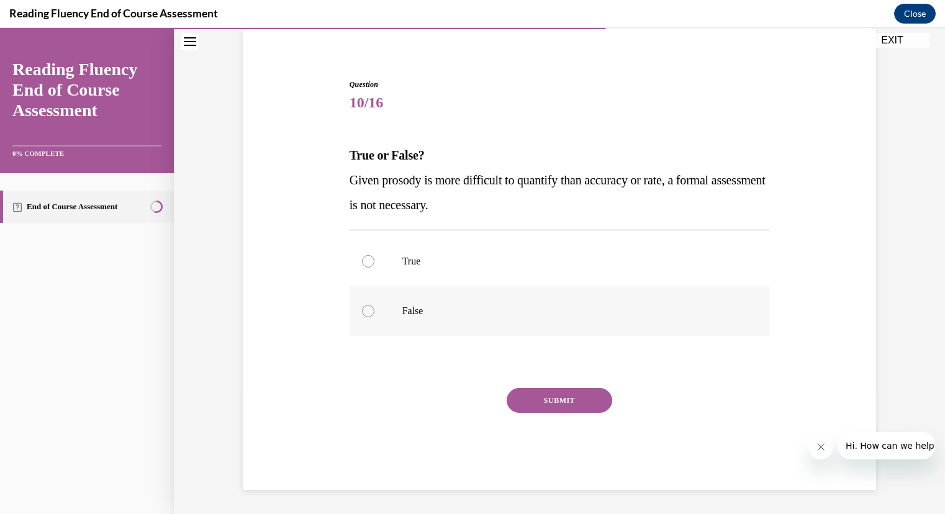
click at [422, 300] on label "False" at bounding box center [560, 311] width 420 height 50
click at [374, 305] on input "False" at bounding box center [368, 311] width 12 height 12
radio input "true"
click at [520, 399] on button "SUBMIT" at bounding box center [560, 400] width 106 height 25
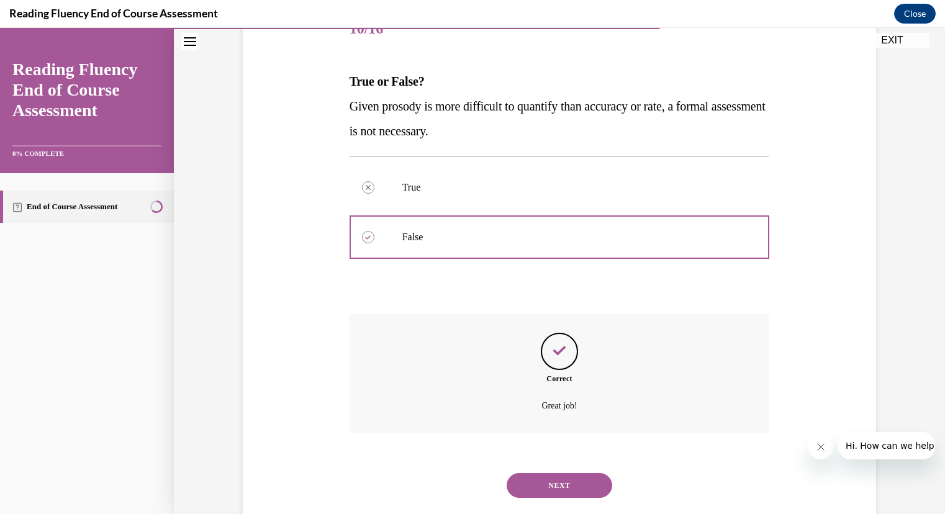
scroll to position [194, 0]
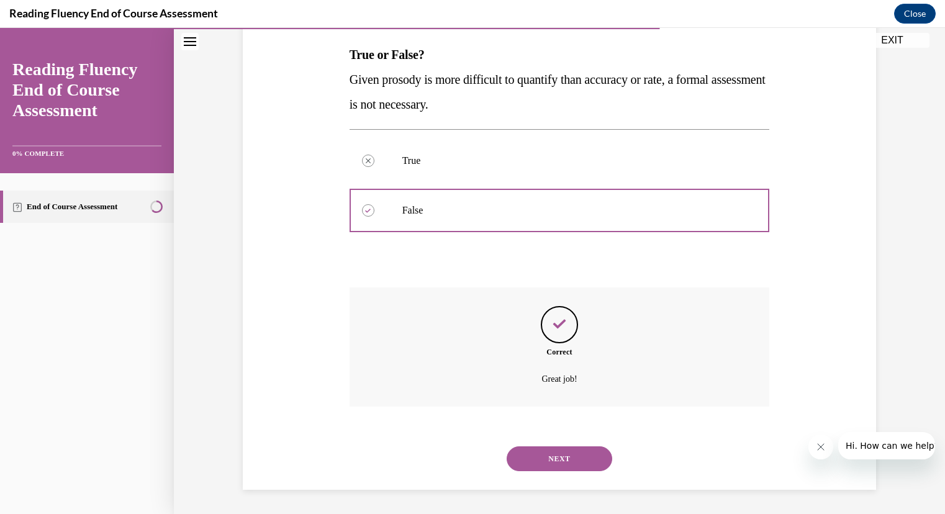
click at [577, 460] on button "NEXT" at bounding box center [560, 458] width 106 height 25
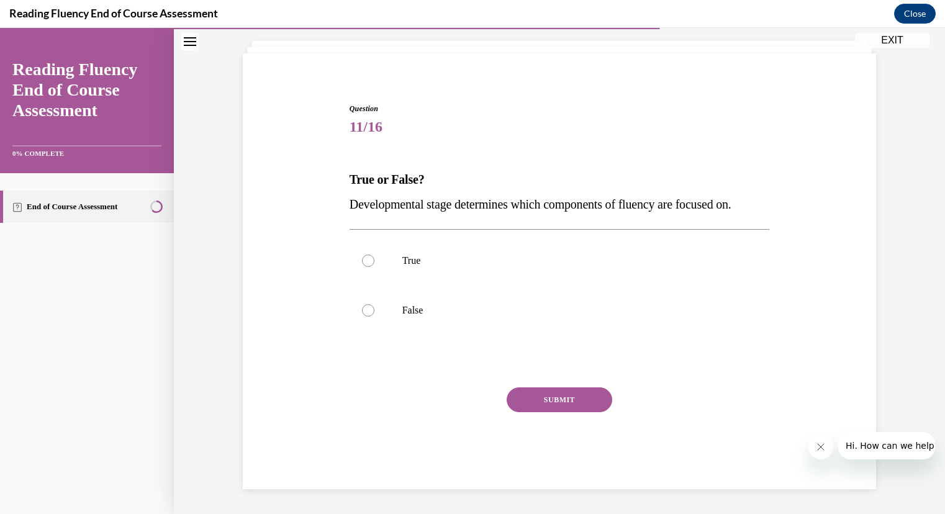
scroll to position [69, 0]
click at [378, 256] on label "True" at bounding box center [560, 262] width 420 height 50
click at [374, 256] on input "True" at bounding box center [368, 261] width 12 height 12
radio input "true"
click at [521, 394] on button "SUBMIT" at bounding box center [560, 400] width 106 height 25
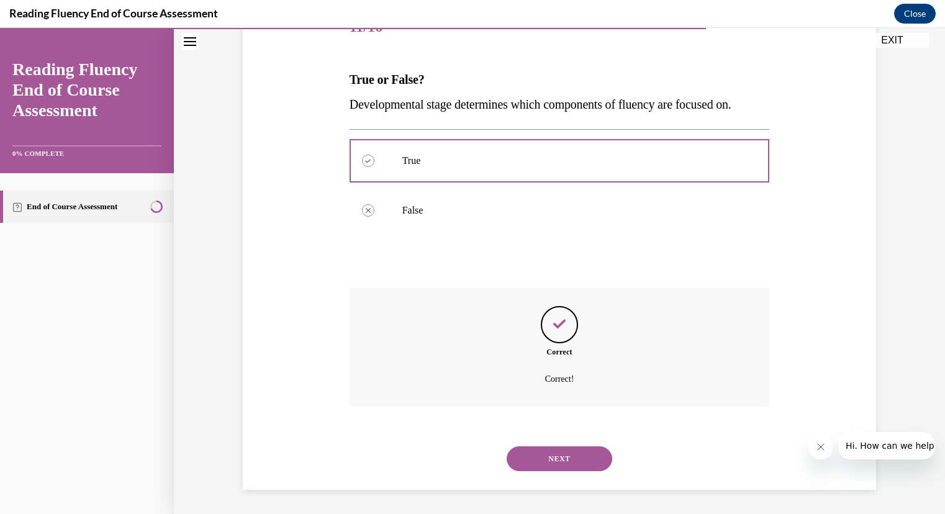
click at [530, 465] on button "NEXT" at bounding box center [560, 458] width 106 height 25
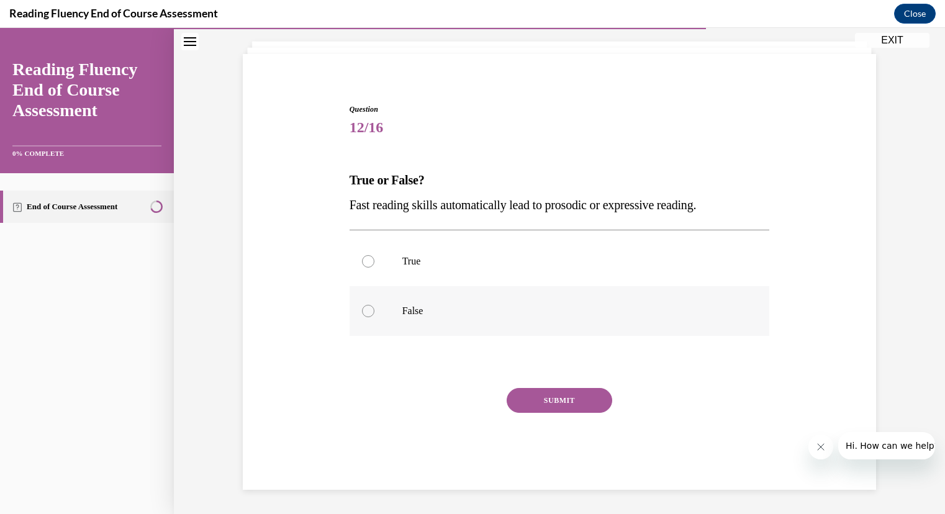
click at [402, 310] on p "False" at bounding box center [570, 311] width 337 height 12
click at [374, 310] on input "False" at bounding box center [368, 311] width 12 height 12
radio input "true"
click at [553, 400] on button "SUBMIT" at bounding box center [560, 400] width 106 height 25
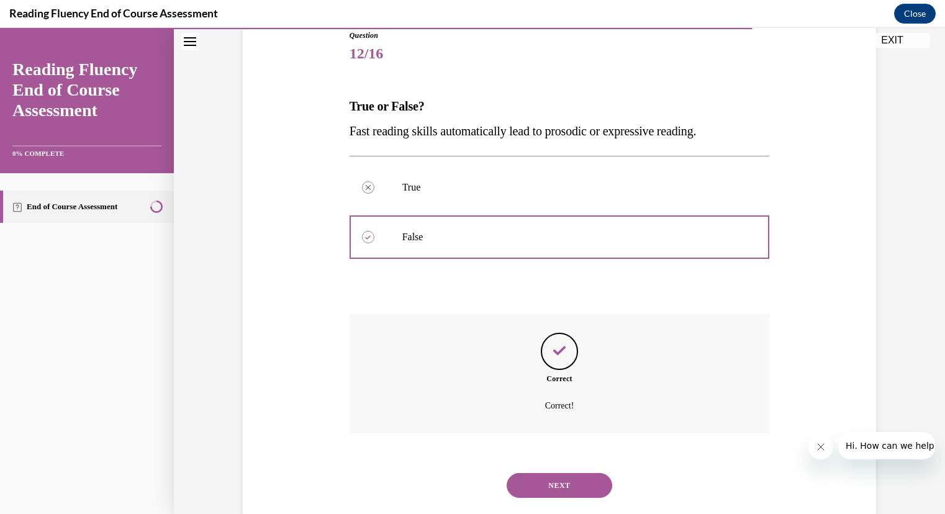
scroll to position [170, 0]
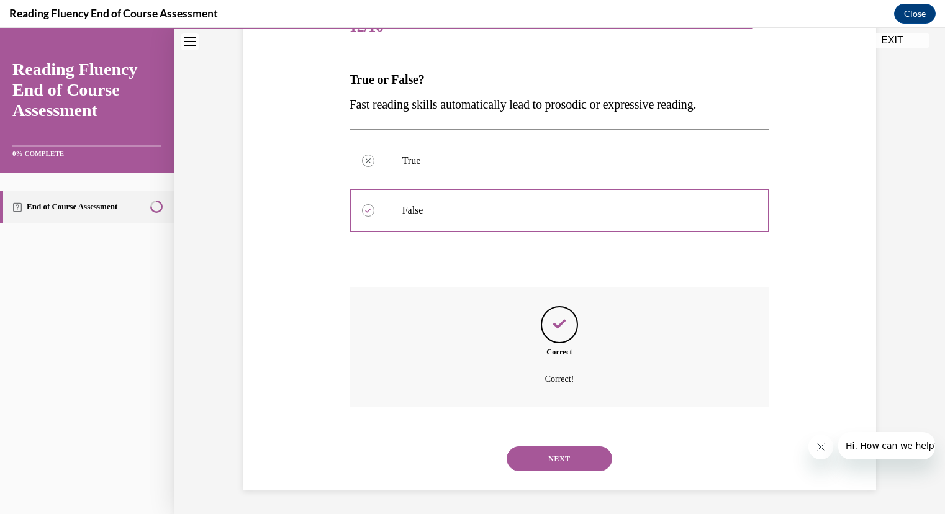
click at [531, 451] on button "NEXT" at bounding box center [560, 458] width 106 height 25
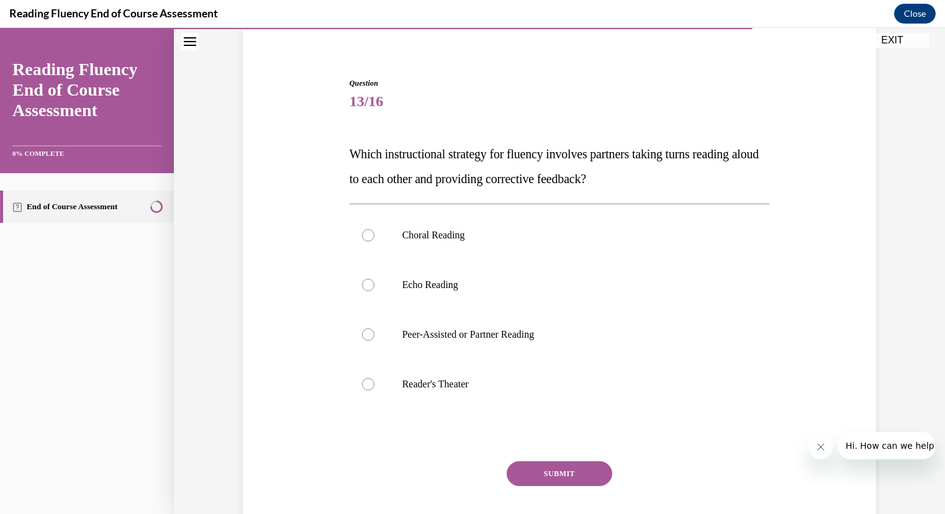
scroll to position [97, 0]
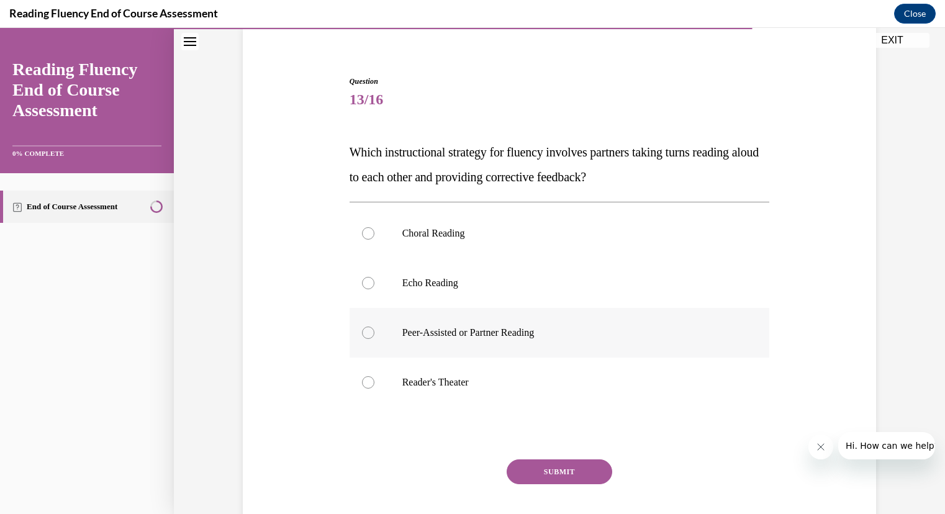
click at [435, 342] on label "Peer-Assisted or Partner Reading" at bounding box center [560, 333] width 420 height 50
click at [374, 339] on input "Peer-Assisted or Partner Reading" at bounding box center [368, 333] width 12 height 12
radio input "true"
click at [519, 465] on button "SUBMIT" at bounding box center [560, 472] width 106 height 25
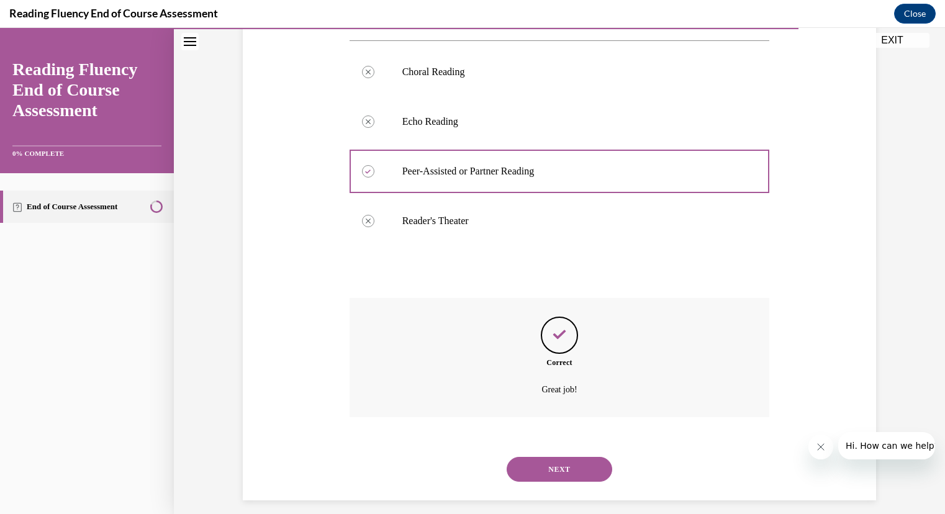
scroll to position [269, 0]
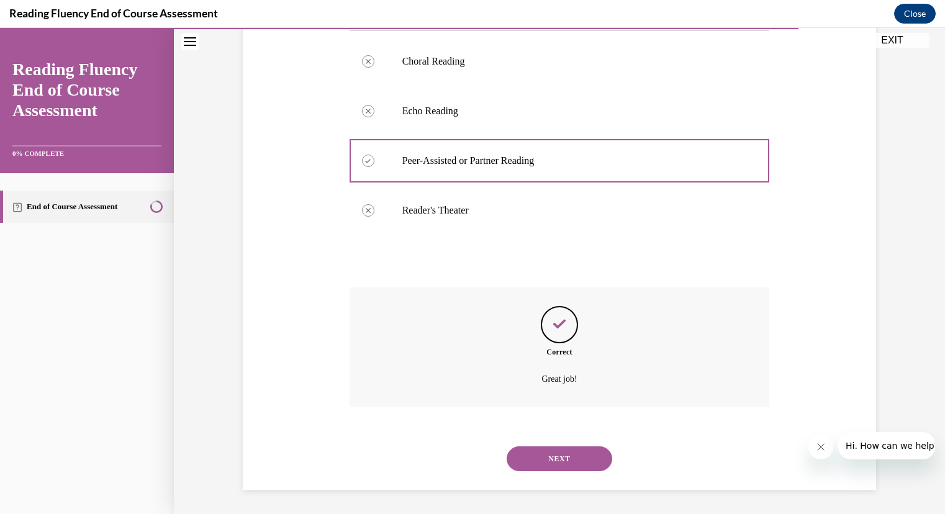
click at [519, 465] on button "NEXT" at bounding box center [560, 458] width 106 height 25
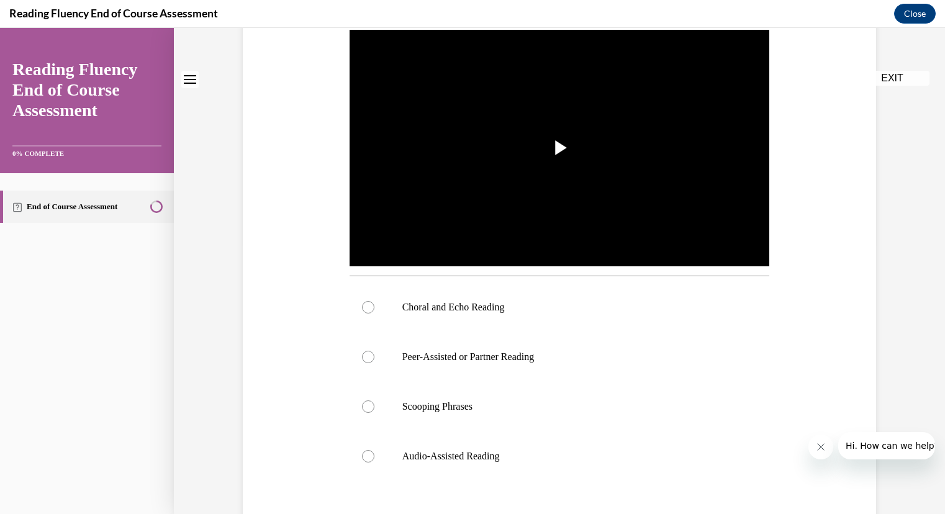
scroll to position [0, 0]
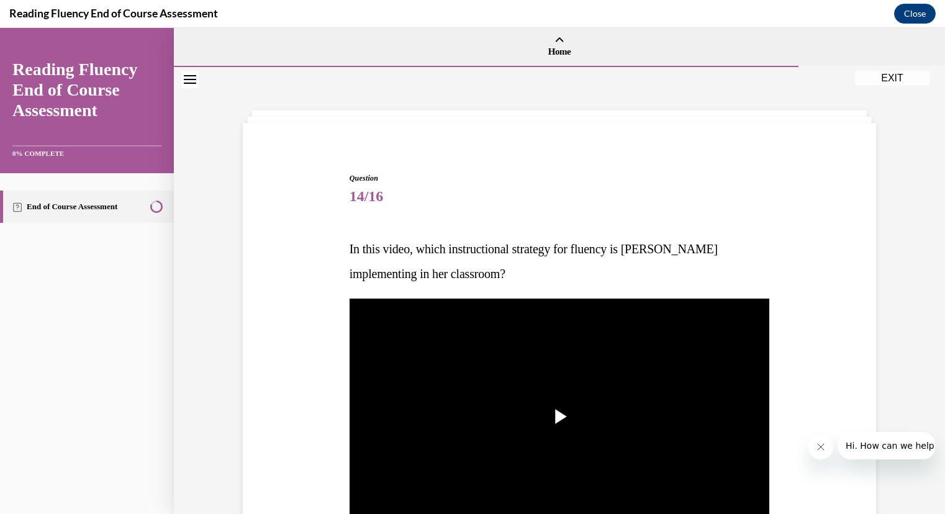
click at [519, 465] on img "Video player" at bounding box center [560, 417] width 420 height 237
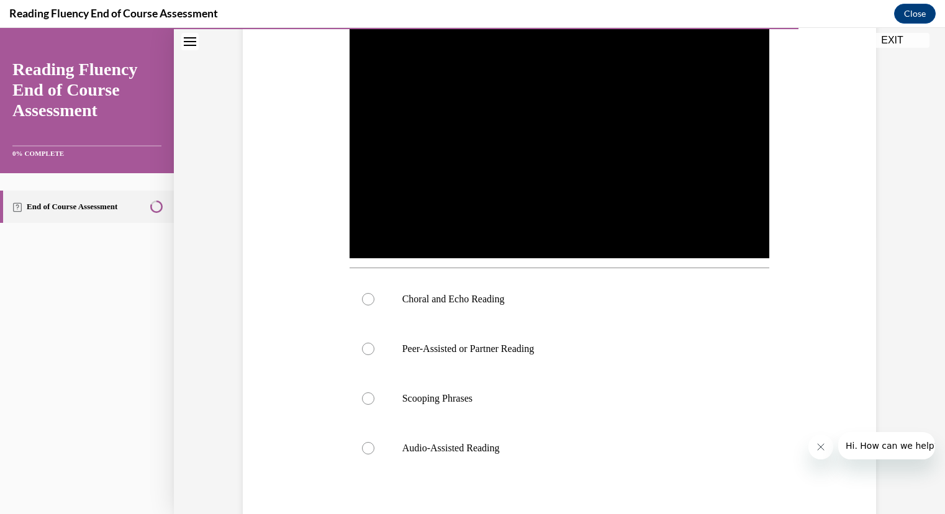
scroll to position [278, 0]
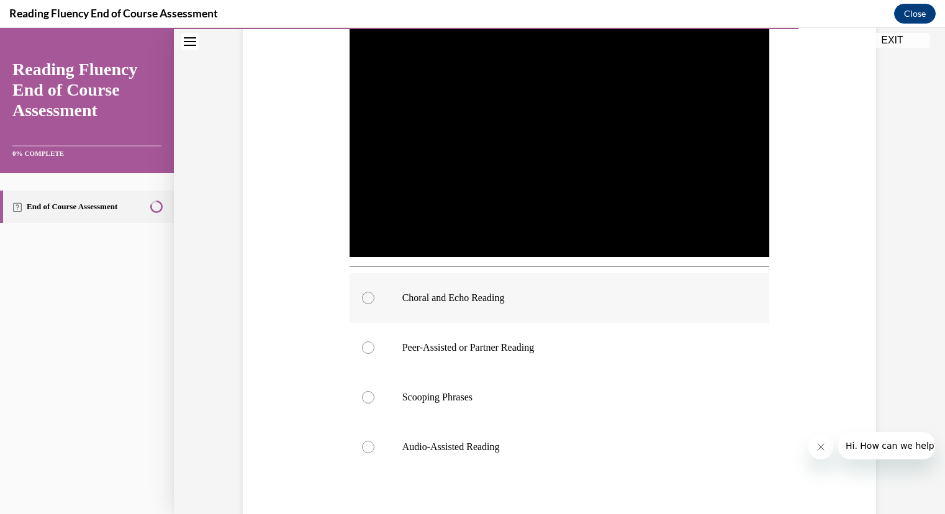
click at [386, 305] on label "Choral and Echo Reading" at bounding box center [560, 298] width 420 height 50
click at [374, 304] on input "Choral and Echo Reading" at bounding box center [368, 298] width 12 height 12
radio input "true"
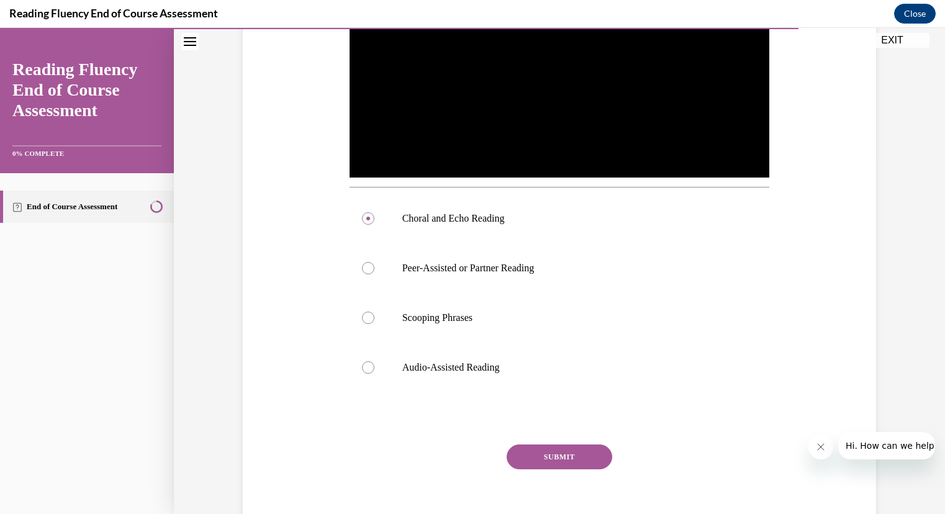
scroll to position [414, 0]
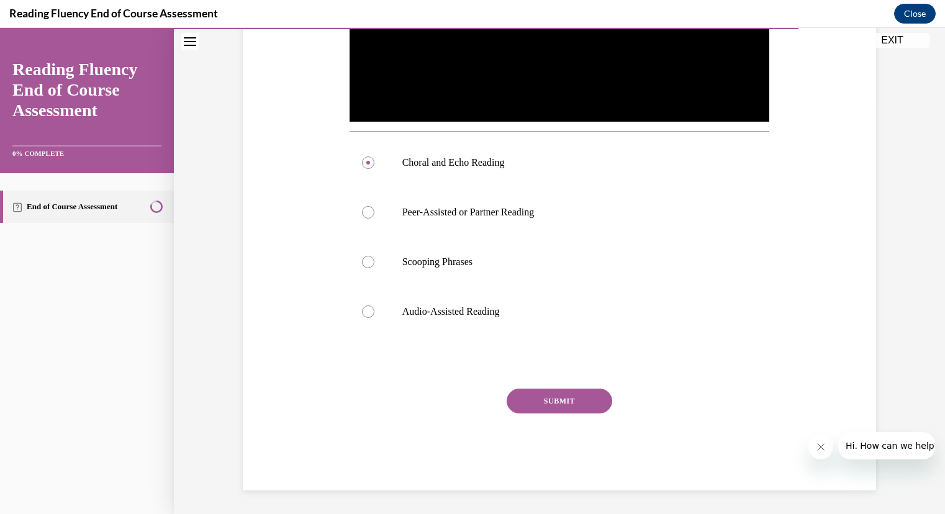
click at [532, 400] on button "SUBMIT" at bounding box center [560, 401] width 106 height 25
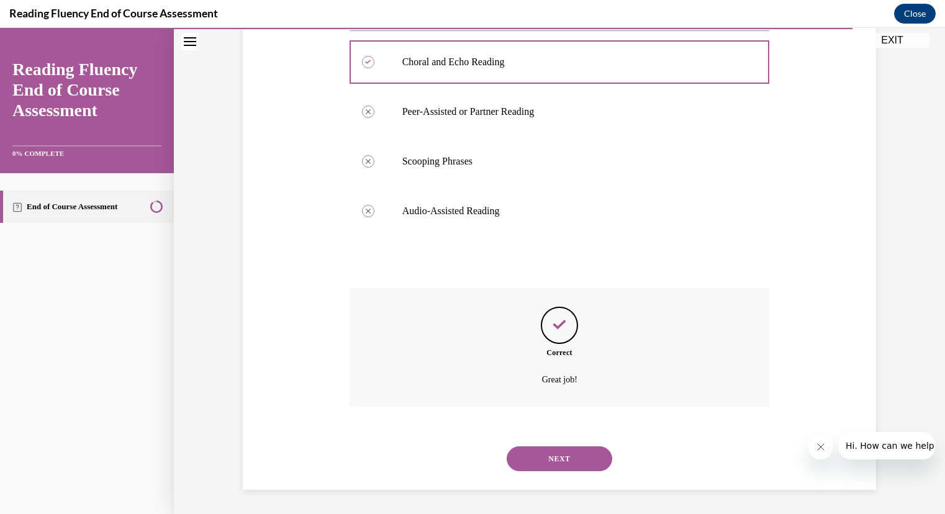
click at [527, 451] on button "NEXT" at bounding box center [560, 458] width 106 height 25
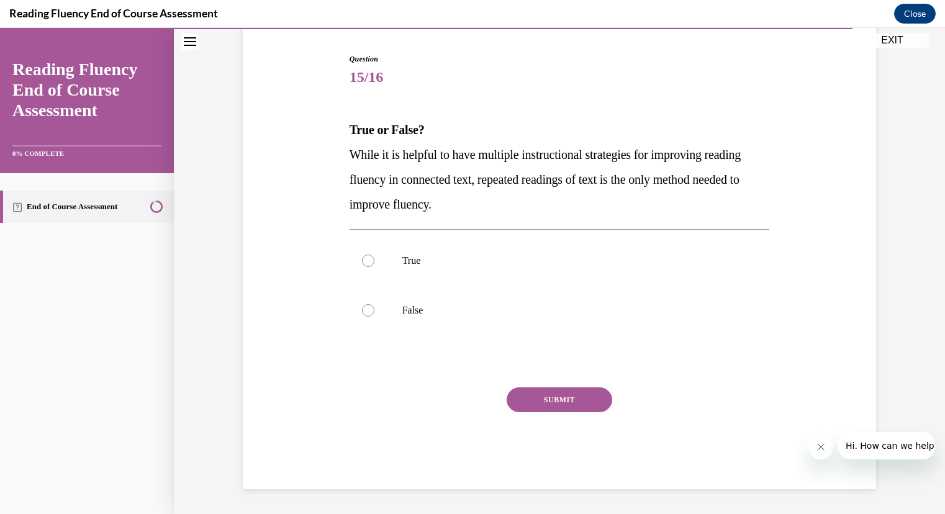
scroll to position [119, 0]
click at [401, 324] on label "False" at bounding box center [560, 311] width 420 height 50
click at [374, 317] on input "False" at bounding box center [368, 311] width 12 height 12
radio input "true"
click at [533, 409] on button "SUBMIT" at bounding box center [560, 400] width 106 height 25
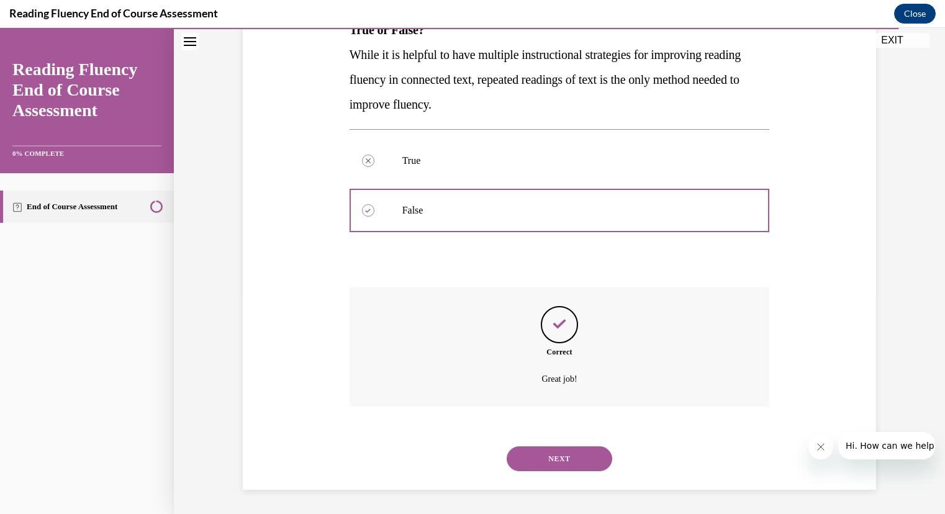
click at [530, 459] on button "NEXT" at bounding box center [560, 458] width 106 height 25
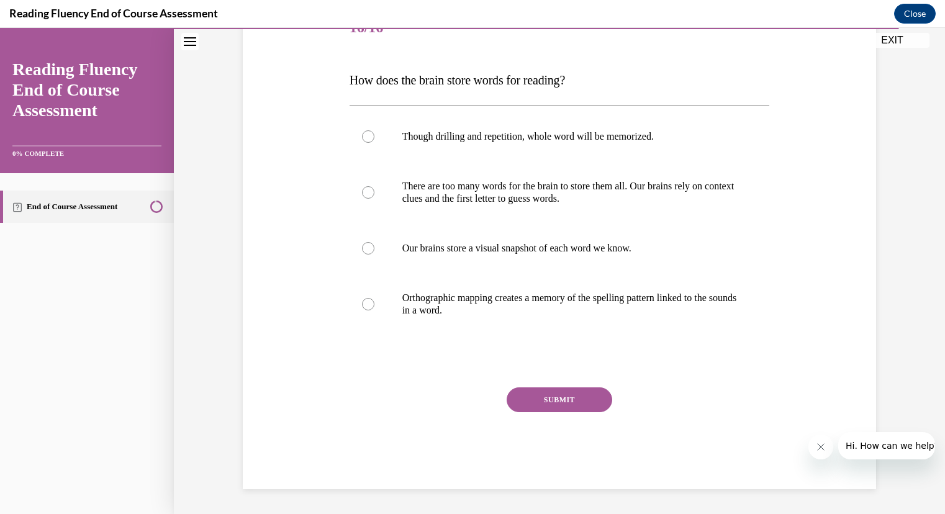
scroll to position [138, 0]
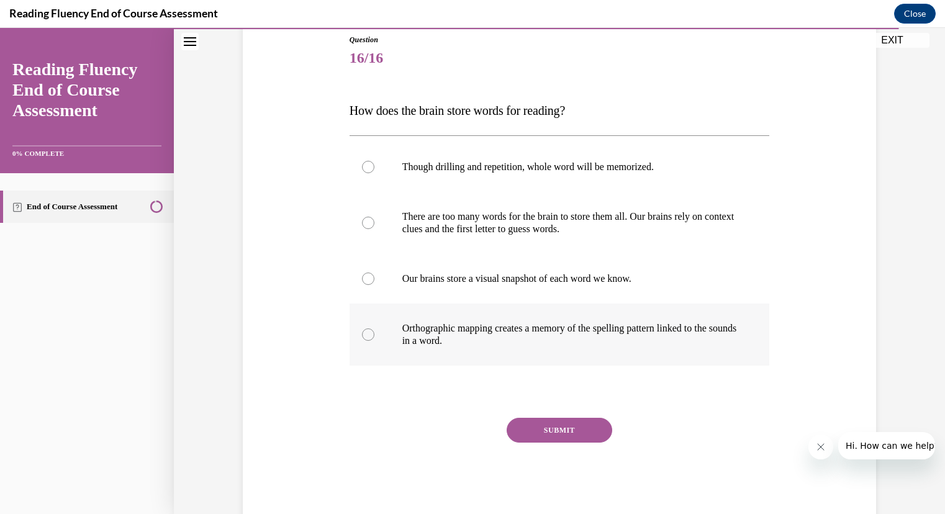
click at [423, 326] on p "Orthographic mapping creates a memory of the spelling pattern linked to the sou…" at bounding box center [570, 334] width 337 height 25
click at [374, 328] on input "Orthographic mapping creates a memory of the spelling pattern linked to the sou…" at bounding box center [368, 334] width 12 height 12
radio input "true"
click at [525, 435] on button "SUBMIT" at bounding box center [560, 430] width 106 height 25
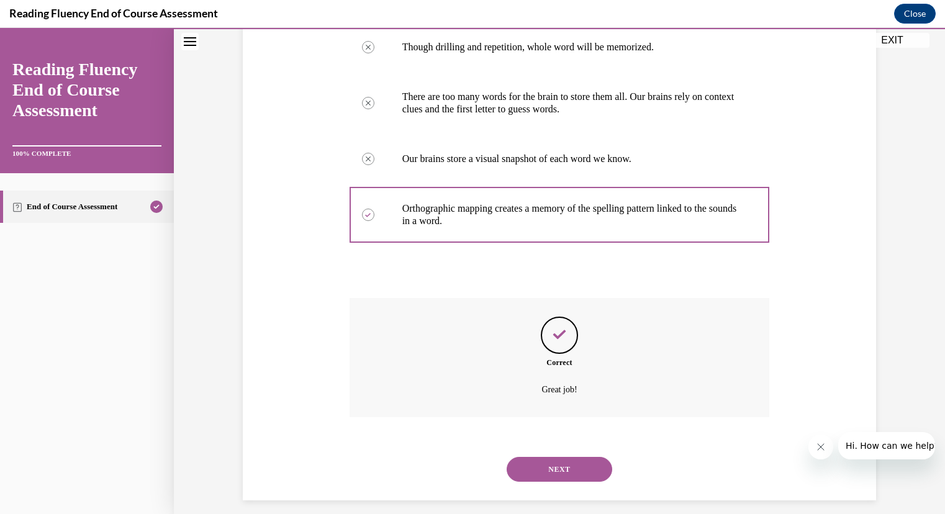
scroll to position [269, 0]
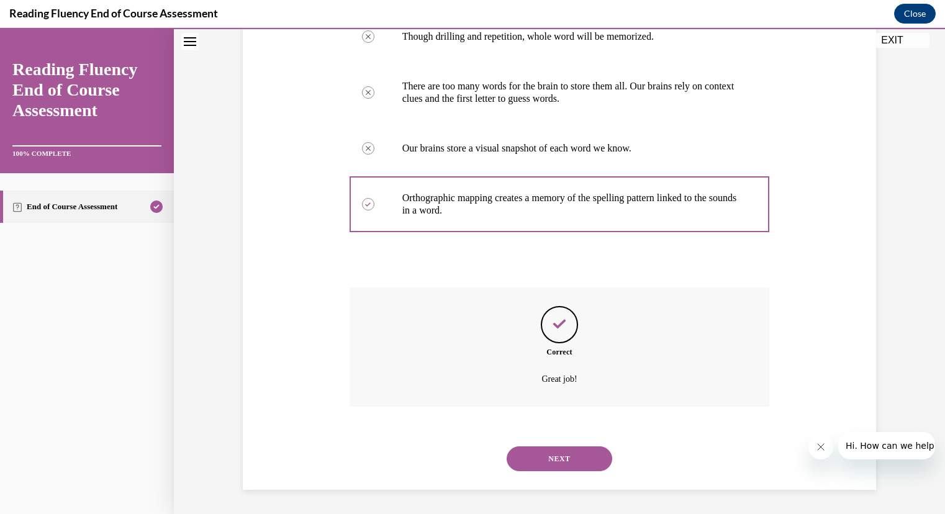
click at [558, 460] on button "NEXT" at bounding box center [560, 458] width 106 height 25
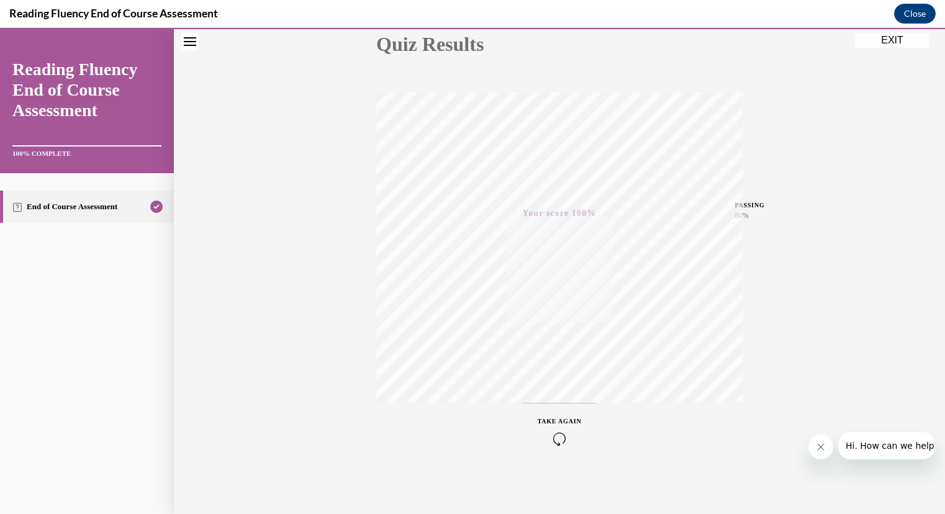
click at [889, 45] on button "EXIT" at bounding box center [892, 40] width 75 height 15
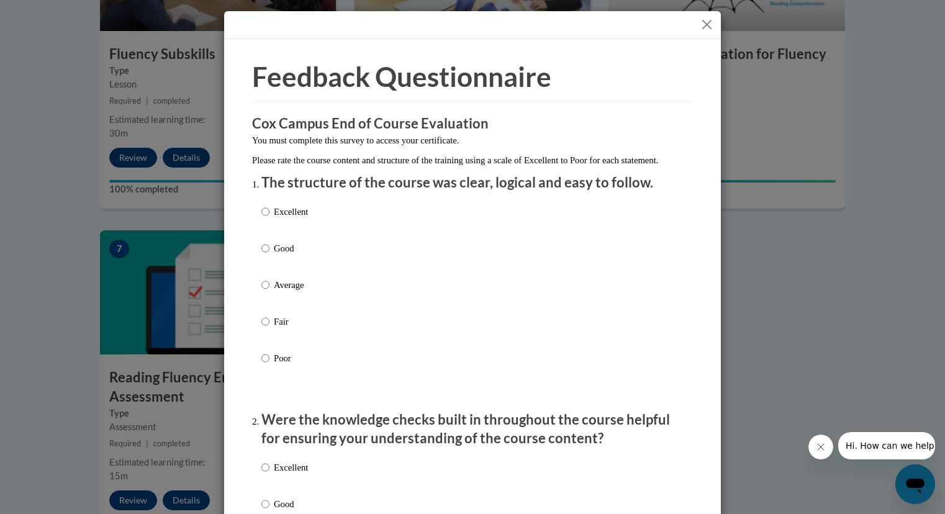
click at [279, 255] on p "Good" at bounding box center [291, 249] width 34 height 14
click at [269, 255] on input "Good" at bounding box center [265, 249] width 8 height 14
radio input "true"
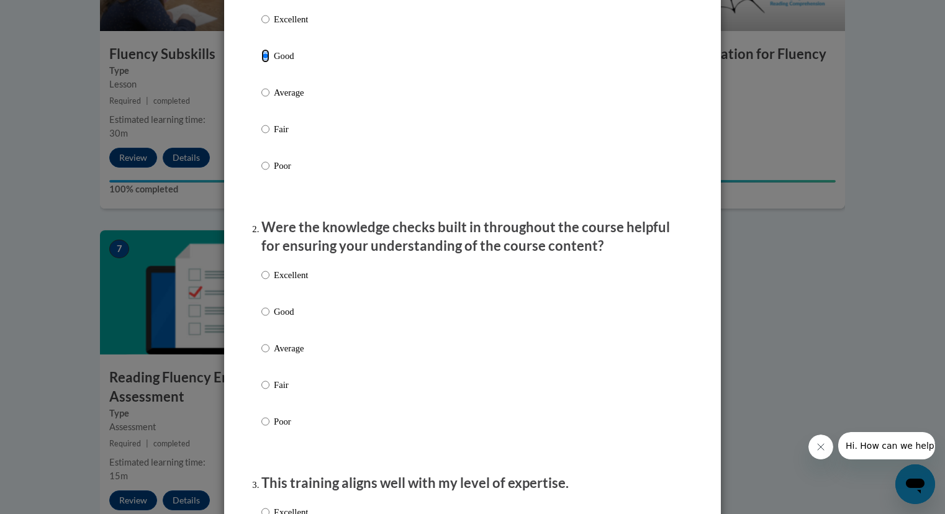
scroll to position [196, 0]
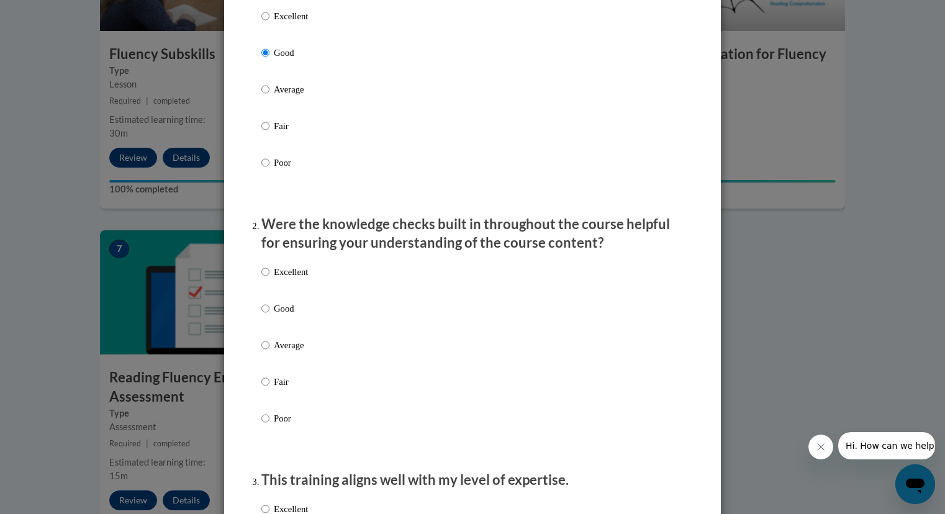
click at [278, 315] on p "Good" at bounding box center [291, 309] width 34 height 14
click at [269, 315] on input "Good" at bounding box center [265, 309] width 8 height 14
radio input "true"
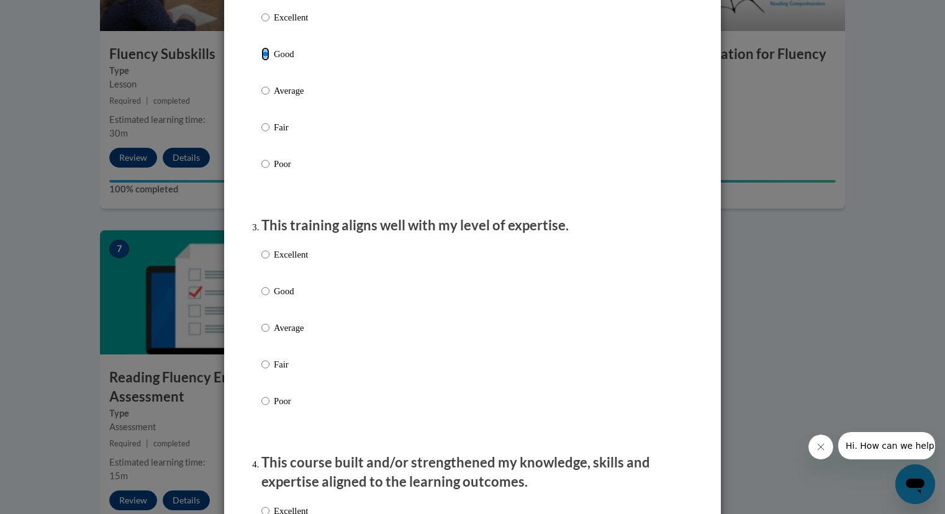
scroll to position [456, 0]
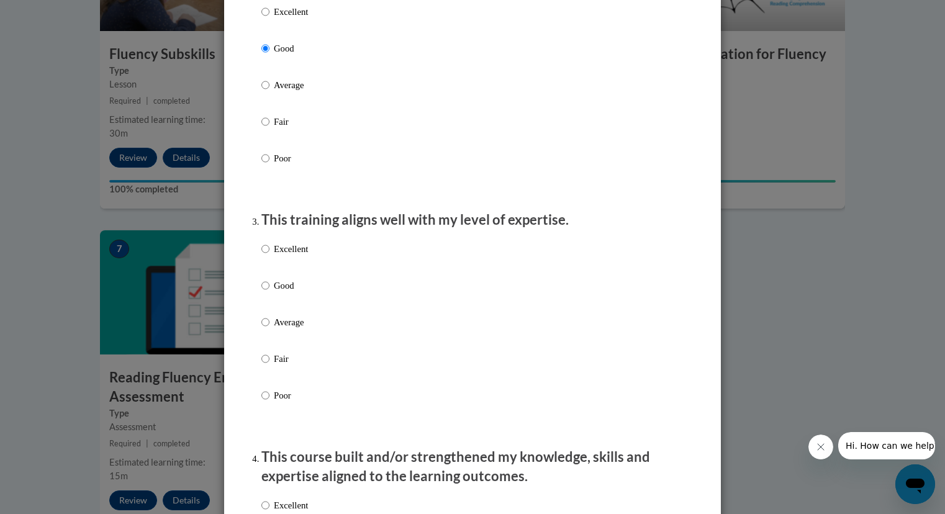
click at [277, 289] on div "Excellent Good Average Fair Poor" at bounding box center [284, 332] width 47 height 192
click at [274, 292] on p "Good" at bounding box center [291, 286] width 34 height 14
click at [269, 292] on input "Good" at bounding box center [265, 286] width 8 height 14
radio input "true"
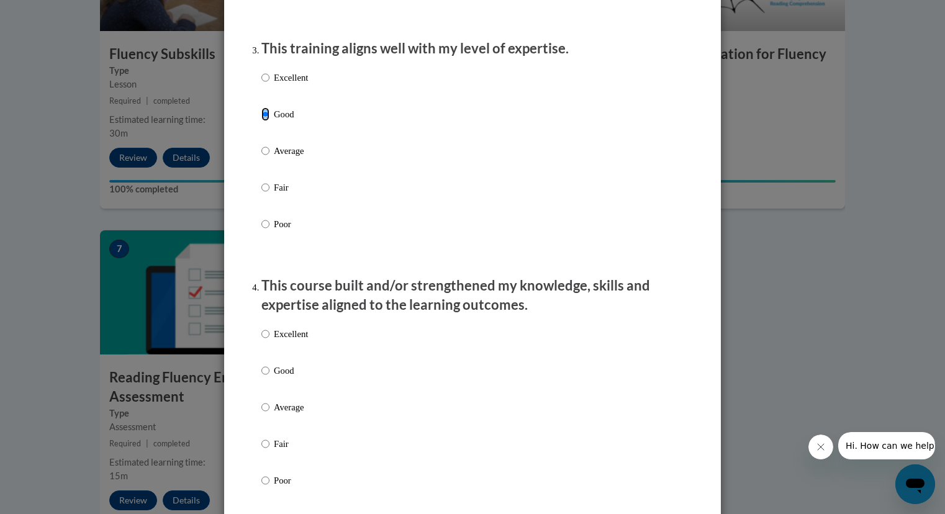
scroll to position [688, 0]
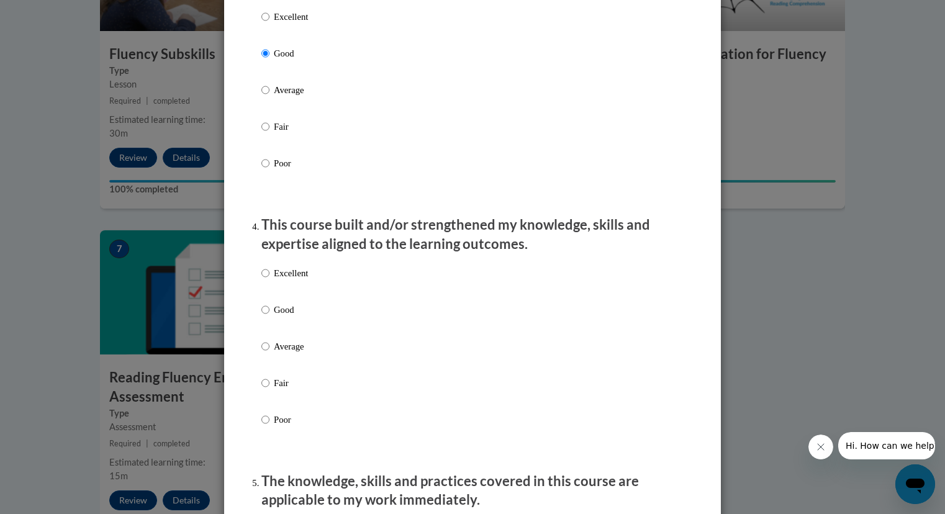
click at [289, 317] on p "Good" at bounding box center [291, 310] width 34 height 14
click at [269, 317] on input "Good" at bounding box center [265, 310] width 8 height 14
radio input "true"
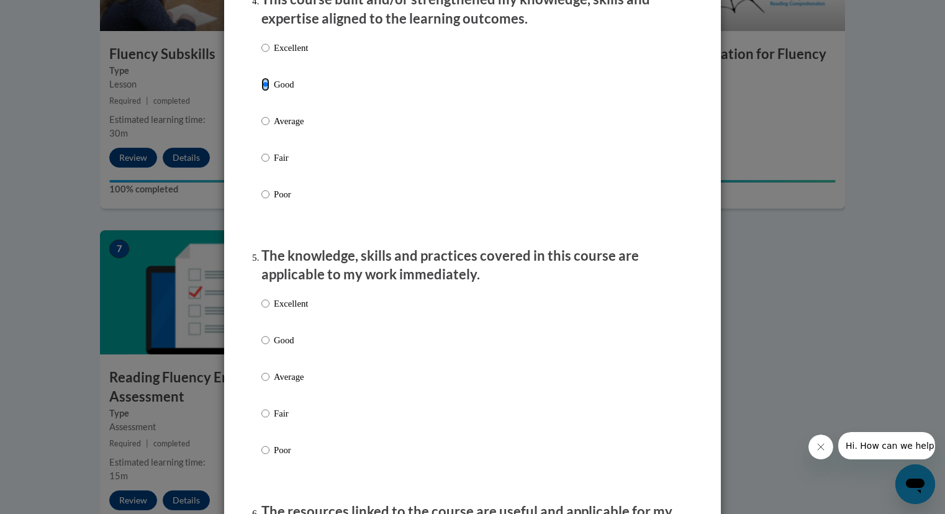
scroll to position [914, 0]
click at [279, 346] on p "Good" at bounding box center [291, 340] width 34 height 14
click at [269, 346] on input "Good" at bounding box center [265, 340] width 8 height 14
radio input "true"
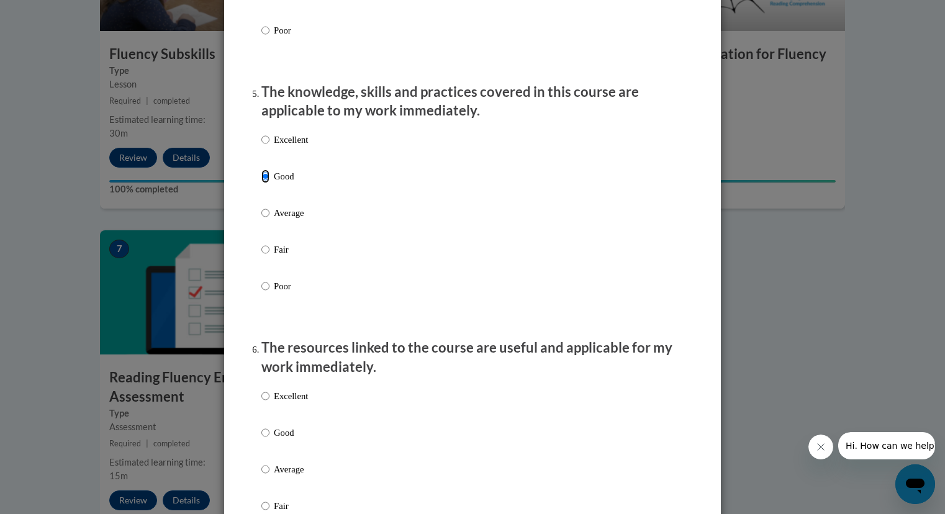
scroll to position [1079, 0]
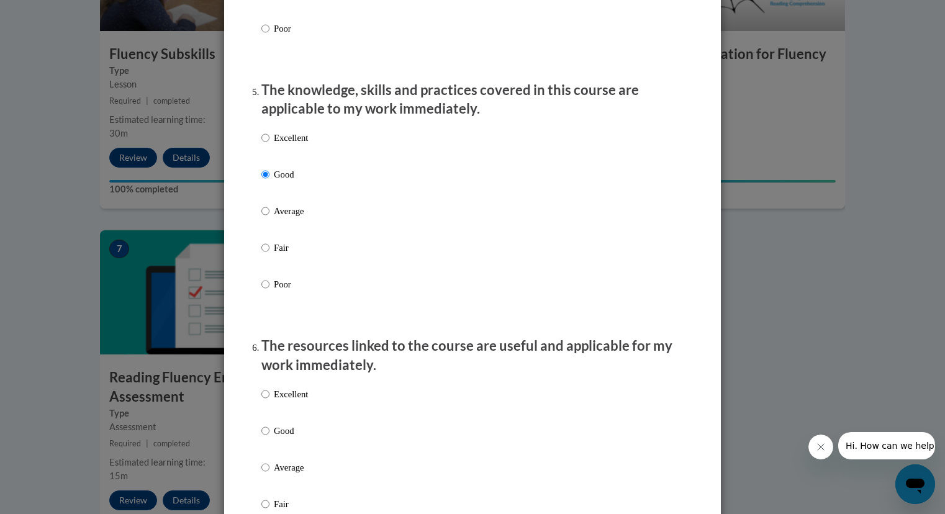
click at [282, 438] on p "Good" at bounding box center [291, 431] width 34 height 14
click at [269, 438] on input "Good" at bounding box center [265, 431] width 8 height 14
radio input "true"
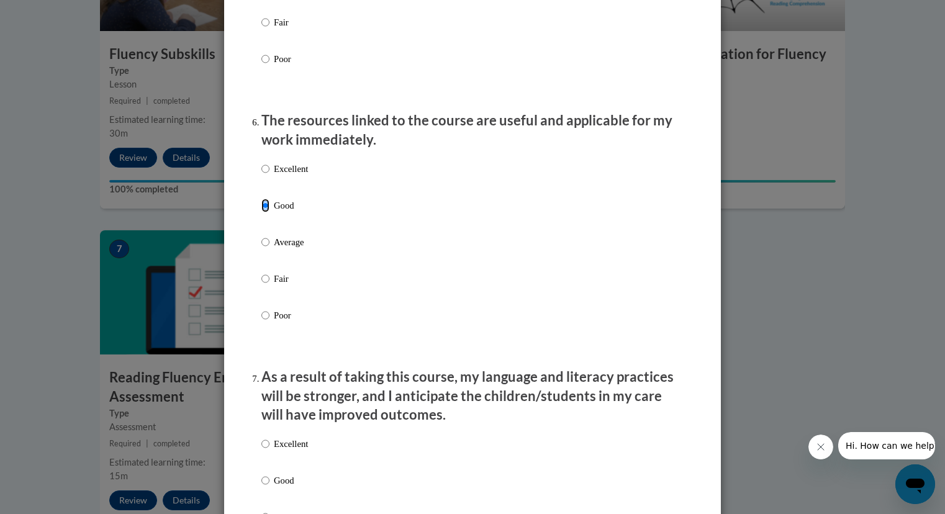
scroll to position [1328, 0]
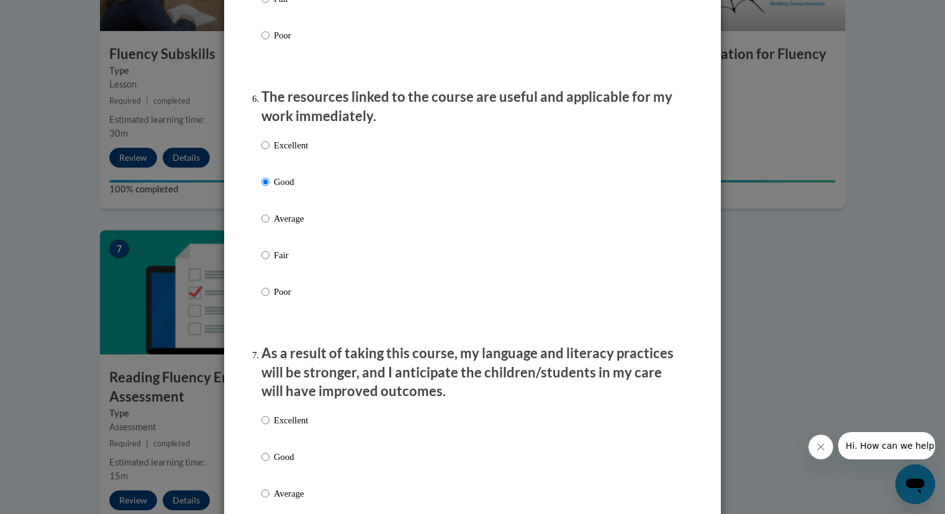
click at [274, 476] on label "Good" at bounding box center [284, 467] width 47 height 34
click at [269, 464] on input "Good" at bounding box center [265, 457] width 8 height 14
radio input "true"
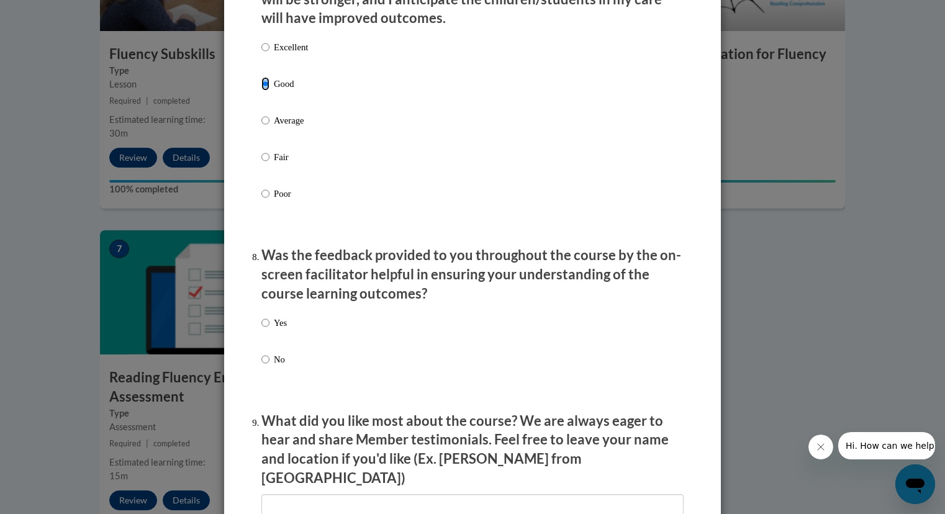
scroll to position [1702, 0]
click at [277, 329] on p "Yes" at bounding box center [280, 322] width 13 height 14
click at [269, 329] on input "Yes" at bounding box center [265, 322] width 8 height 14
radio input "true"
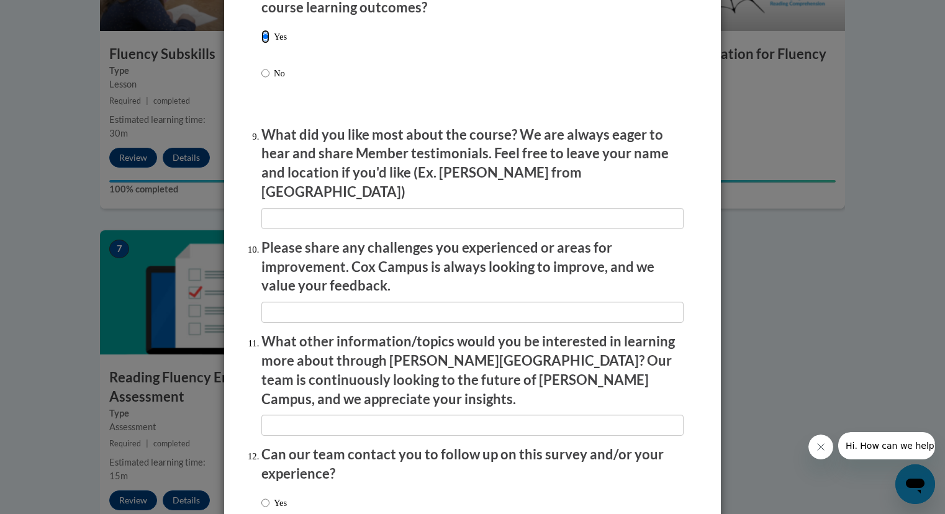
scroll to position [2068, 0]
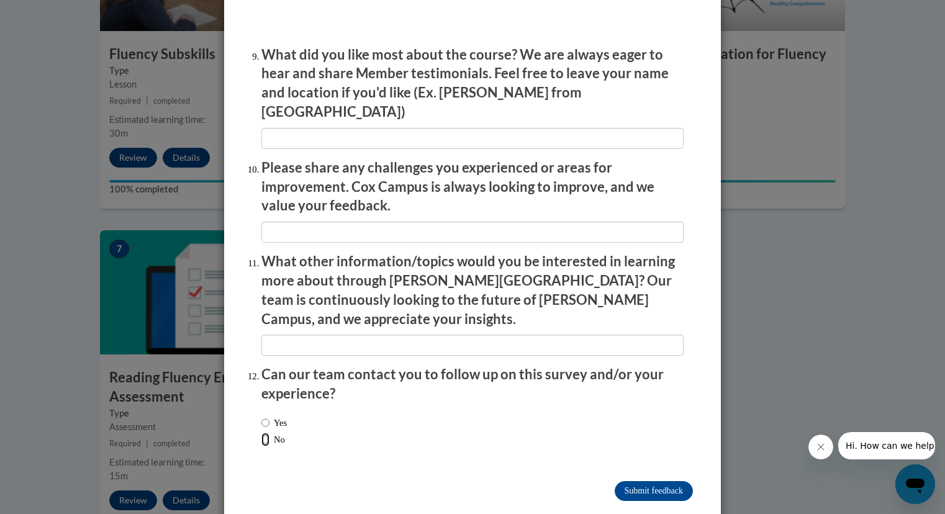
click at [261, 433] on input "No" at bounding box center [265, 440] width 8 height 14
radio input "true"
click at [642, 481] on input "Submit feedback" at bounding box center [654, 491] width 78 height 20
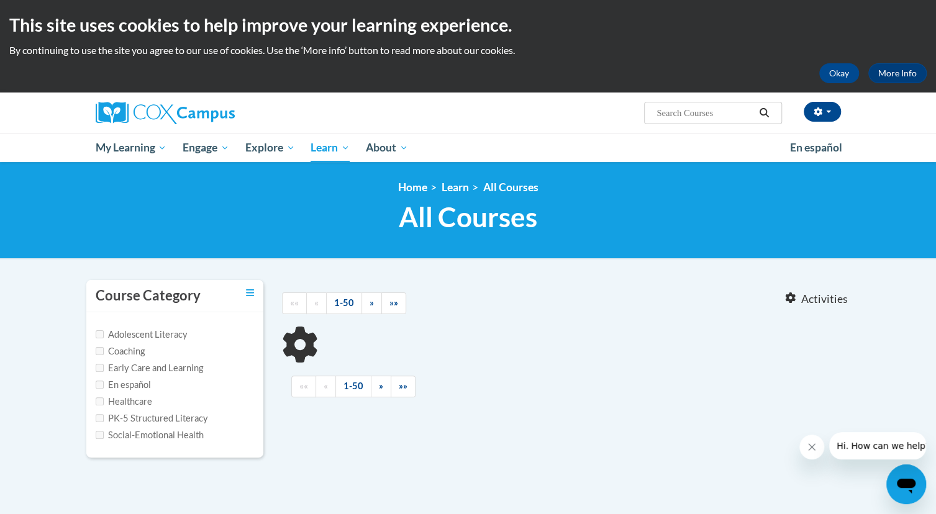
type input "reading comprehension"
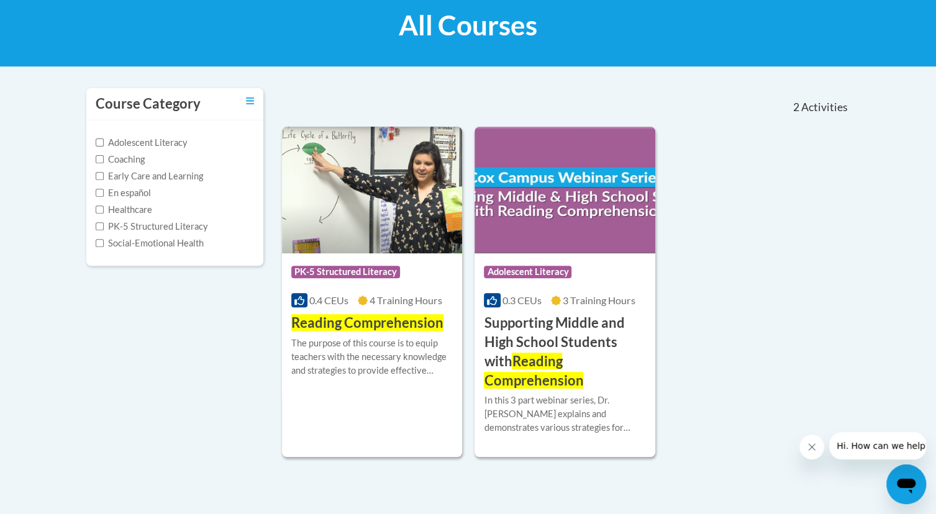
scroll to position [192, 0]
click at [327, 346] on div "The purpose of this course is to equip teachers with the necessary knowledge an…" at bounding box center [372, 356] width 162 height 41
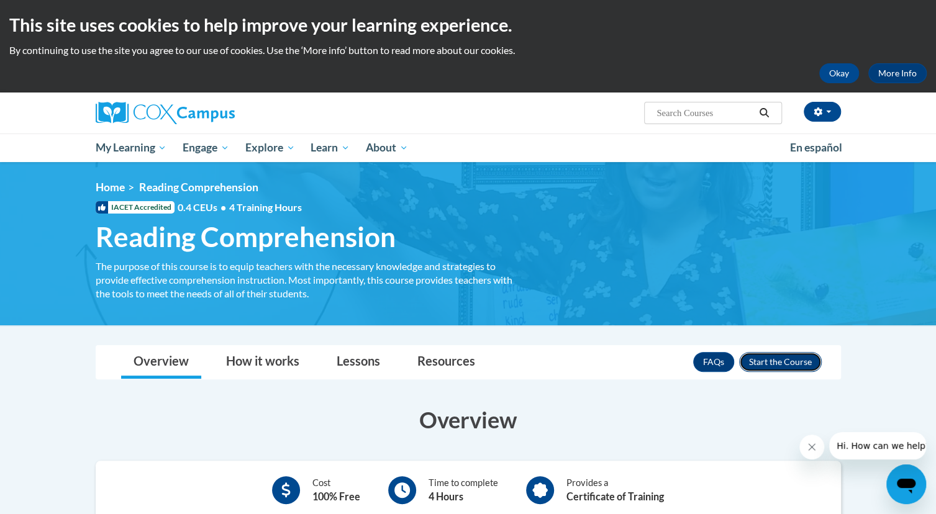
click at [805, 360] on button "Enroll" at bounding box center [780, 362] width 83 height 20
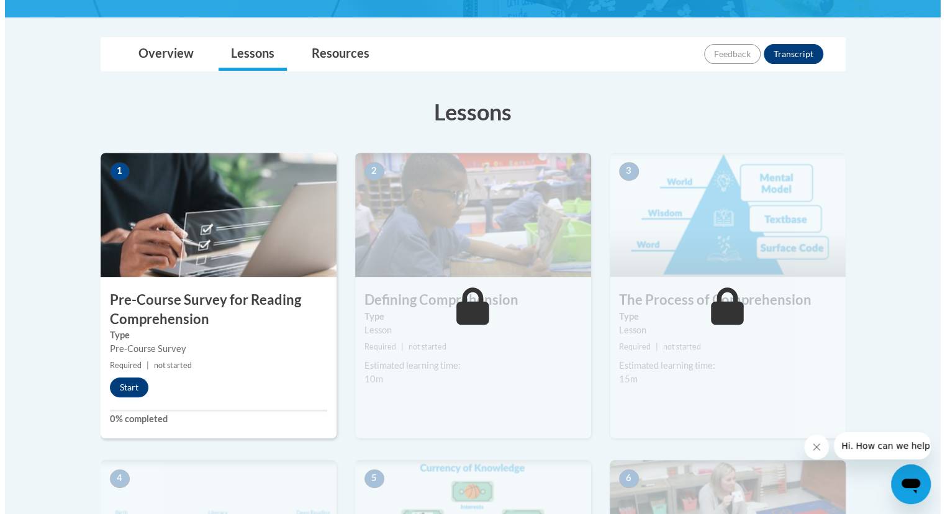
scroll to position [265, 0]
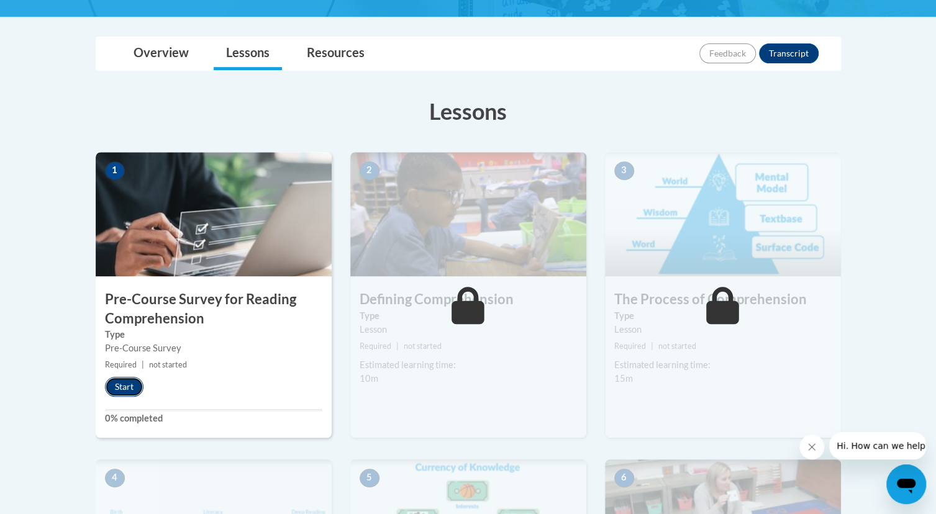
click at [119, 389] on button "Start" at bounding box center [124, 387] width 38 height 20
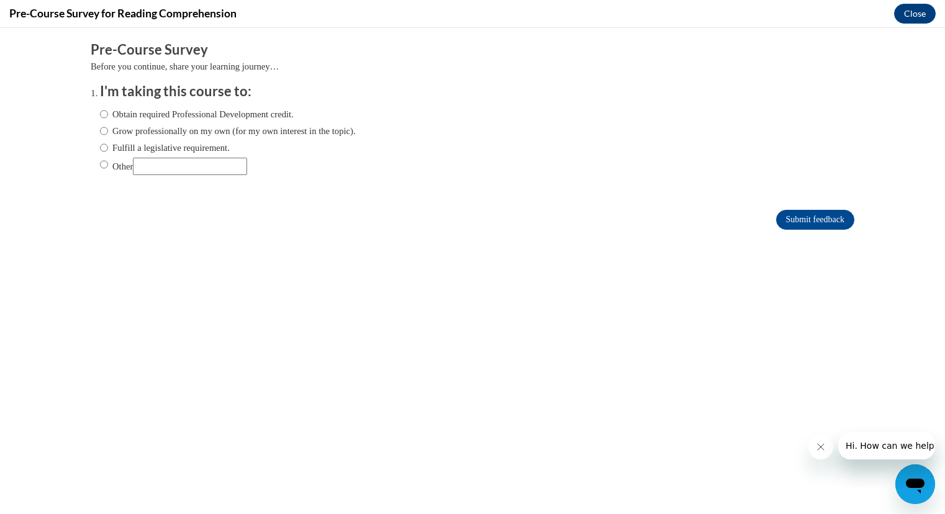
scroll to position [0, 0]
click at [100, 145] on input "Fulfill a legislative requirement." at bounding box center [104, 148] width 8 height 14
radio input "true"
click at [817, 222] on input "Submit feedback" at bounding box center [815, 220] width 78 height 20
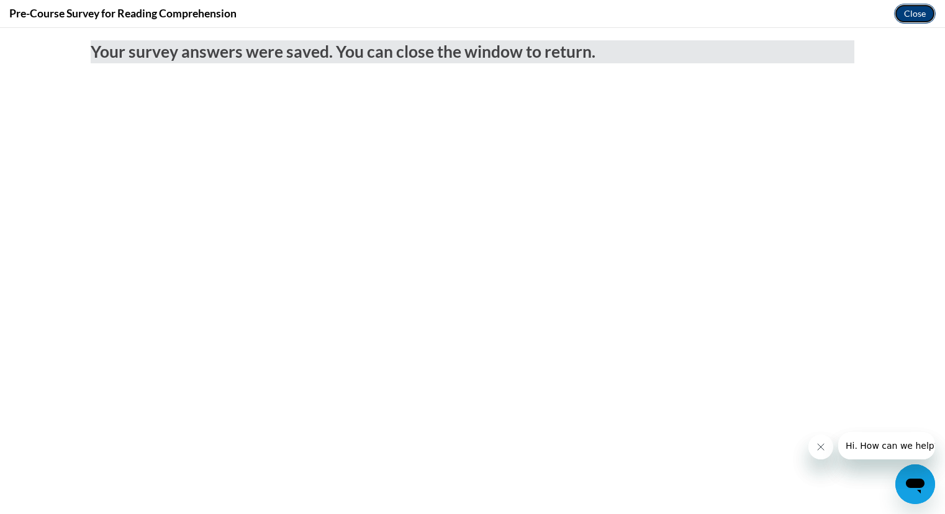
click at [907, 9] on button "Close" at bounding box center [915, 14] width 42 height 20
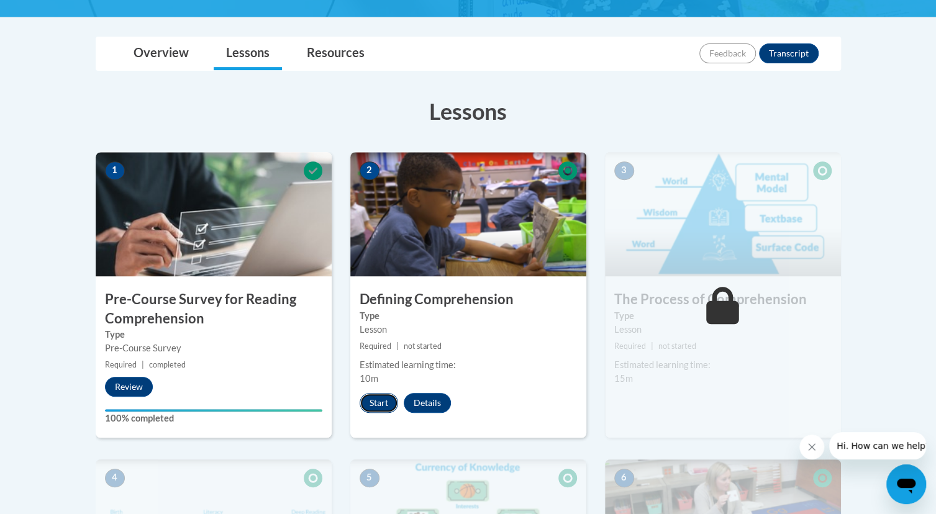
click at [383, 399] on button "Start" at bounding box center [379, 403] width 38 height 20
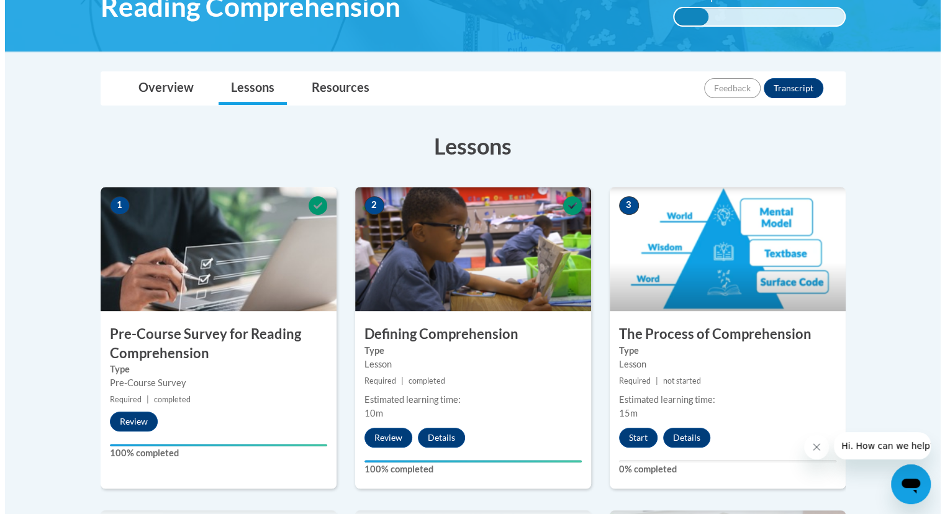
scroll to position [235, 0]
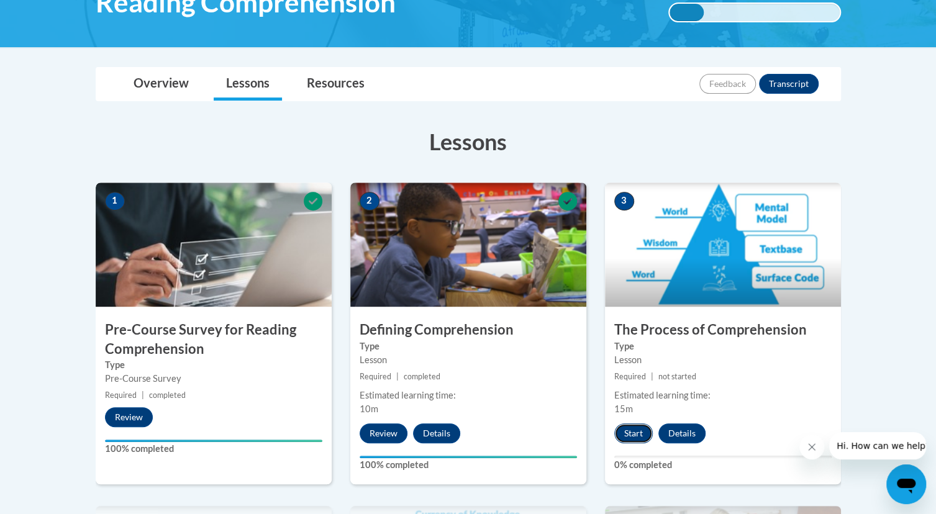
click at [630, 427] on button "Start" at bounding box center [633, 433] width 38 height 20
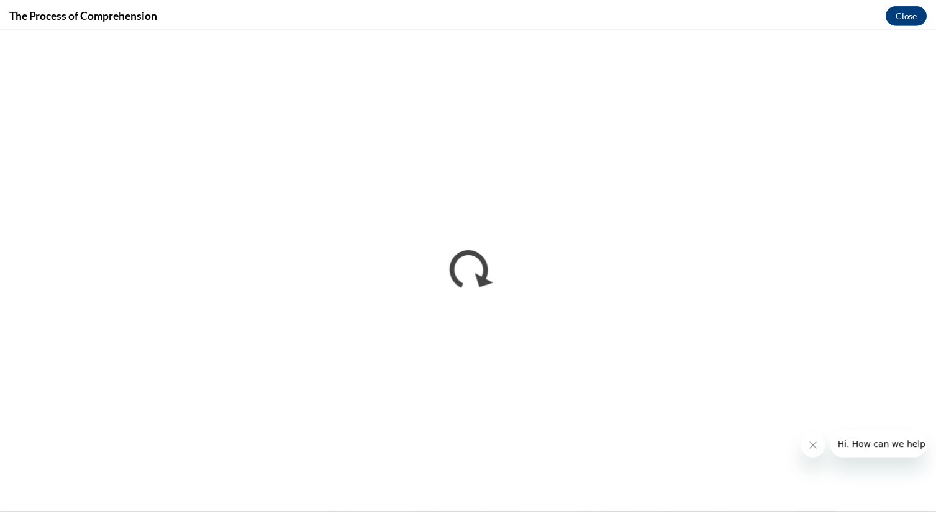
scroll to position [0, 0]
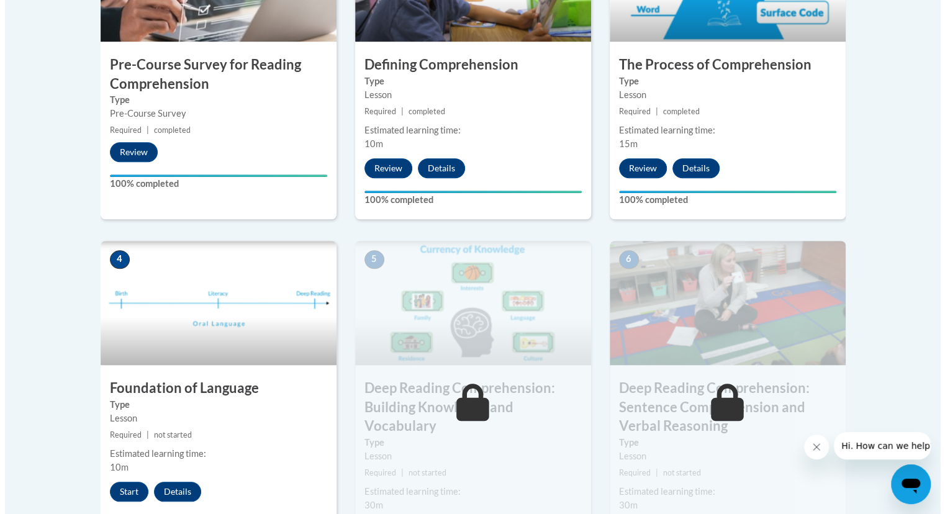
scroll to position [500, 0]
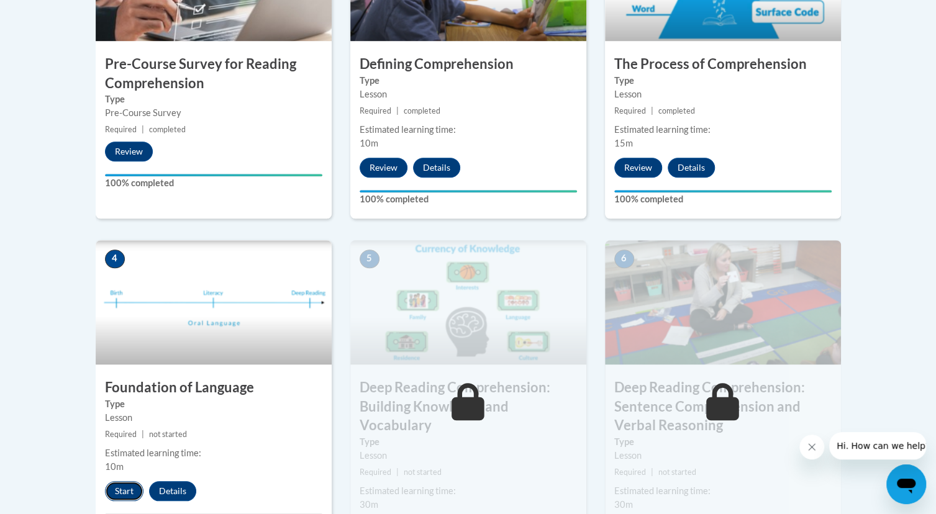
click at [119, 485] on button "Start" at bounding box center [124, 491] width 38 height 20
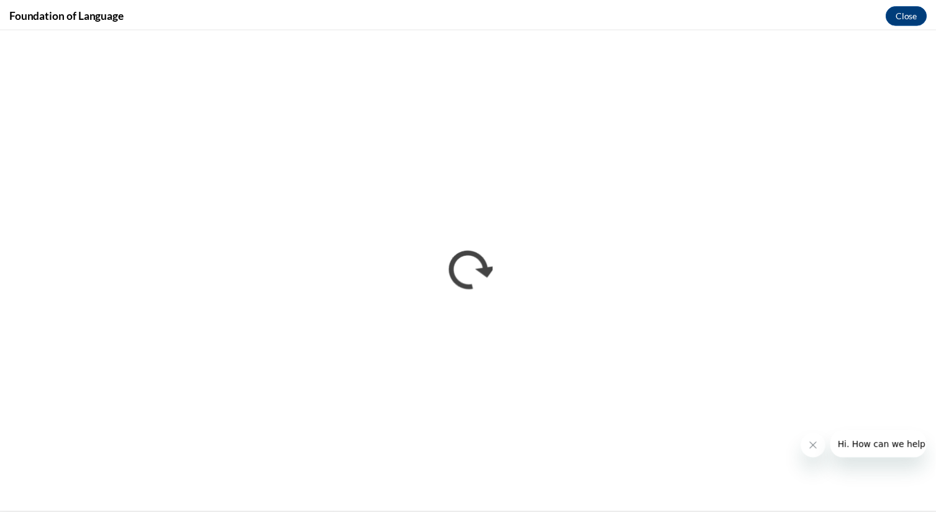
scroll to position [0, 0]
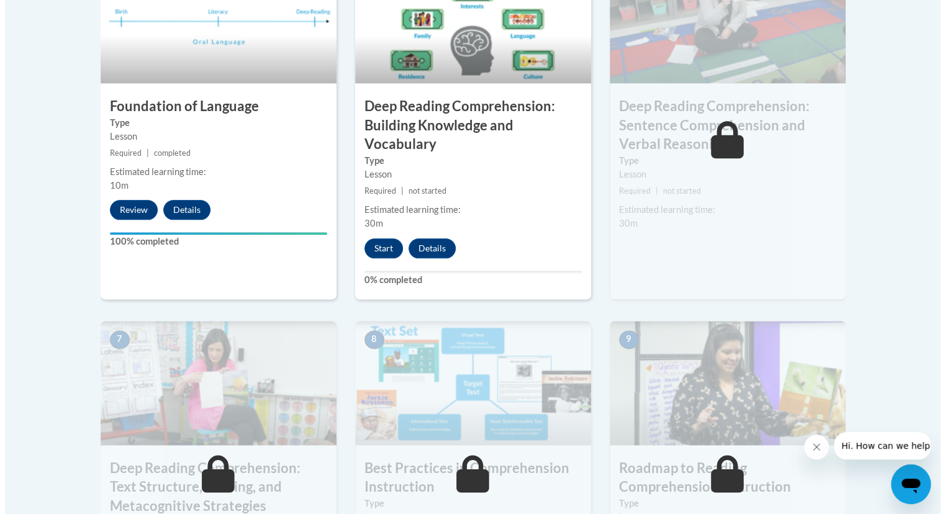
scroll to position [787, 0]
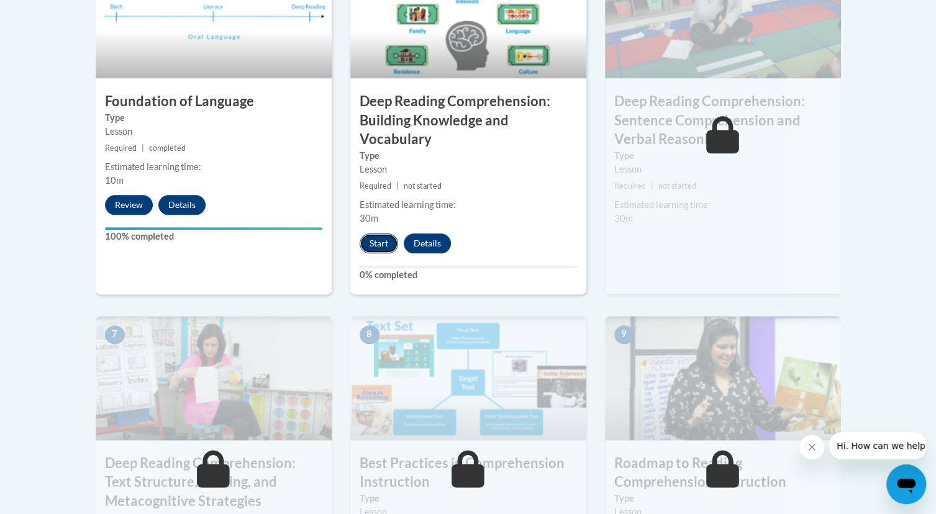
click at [376, 239] on button "Start" at bounding box center [379, 243] width 38 height 20
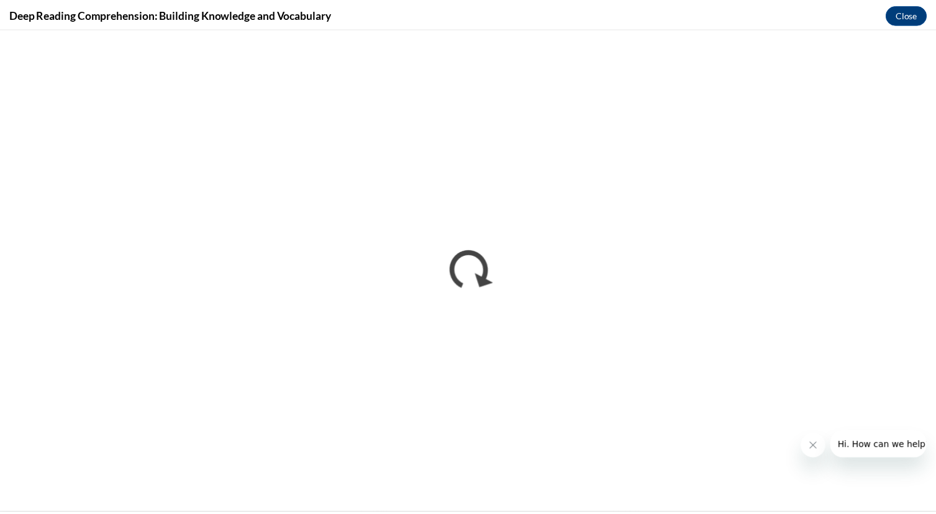
scroll to position [0, 0]
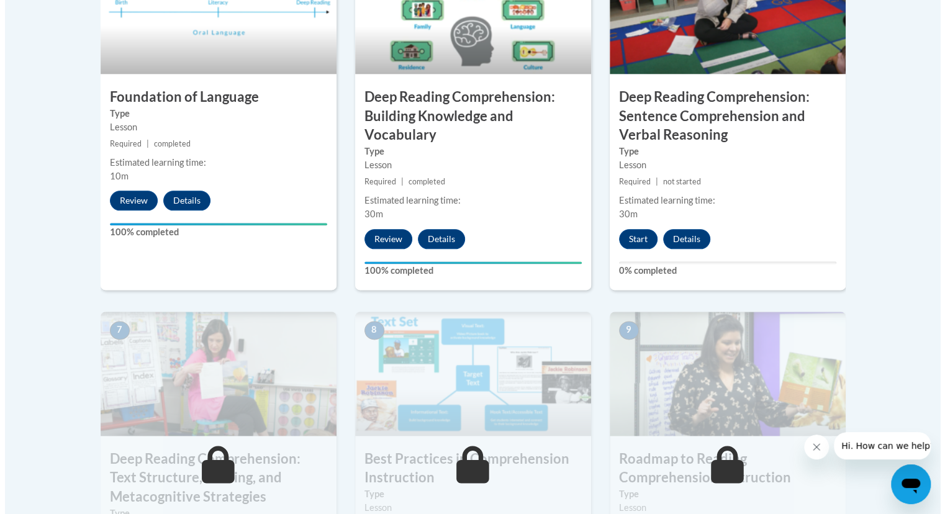
scroll to position [768, 0]
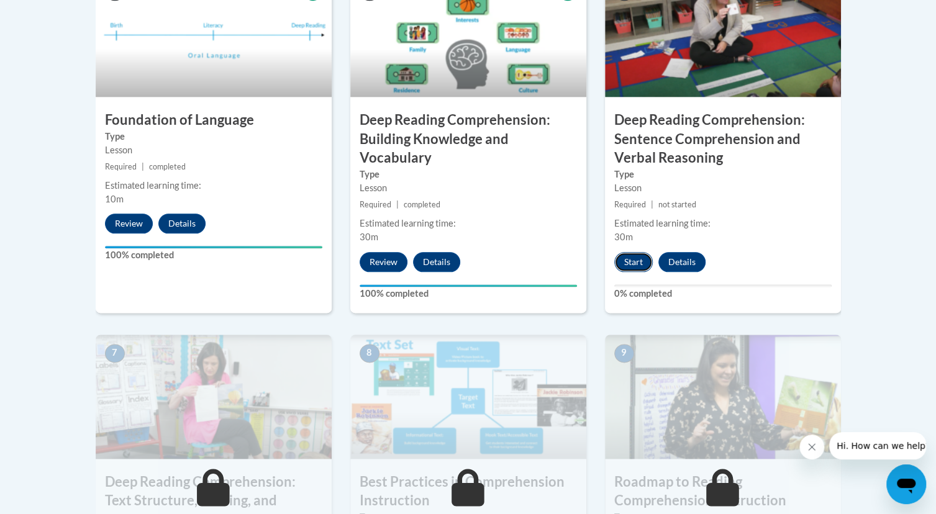
click at [633, 270] on button "Start" at bounding box center [633, 262] width 38 height 20
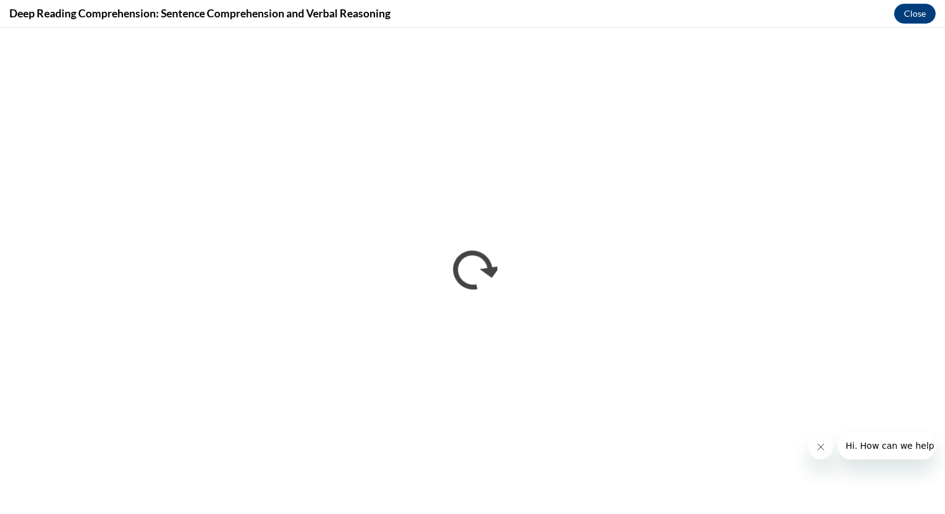
scroll to position [0, 0]
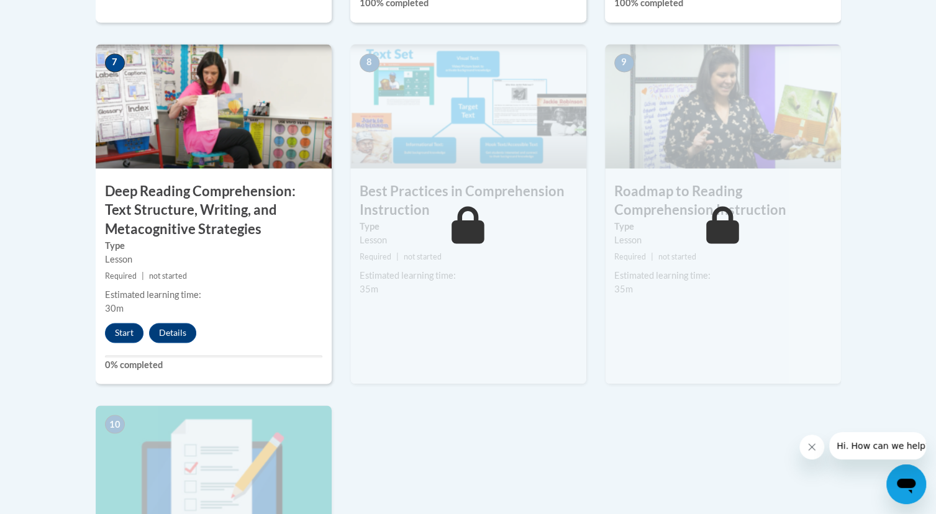
scroll to position [1060, 0]
